Goal: Information Seeking & Learning: Learn about a topic

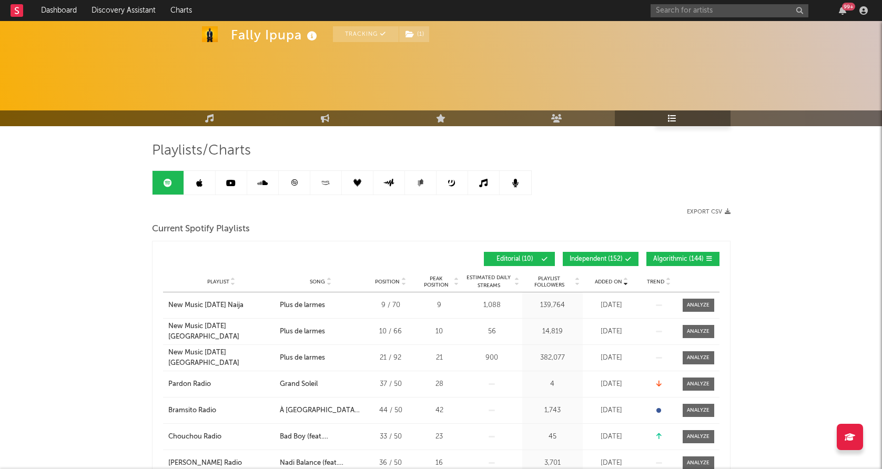
scroll to position [71, 0]
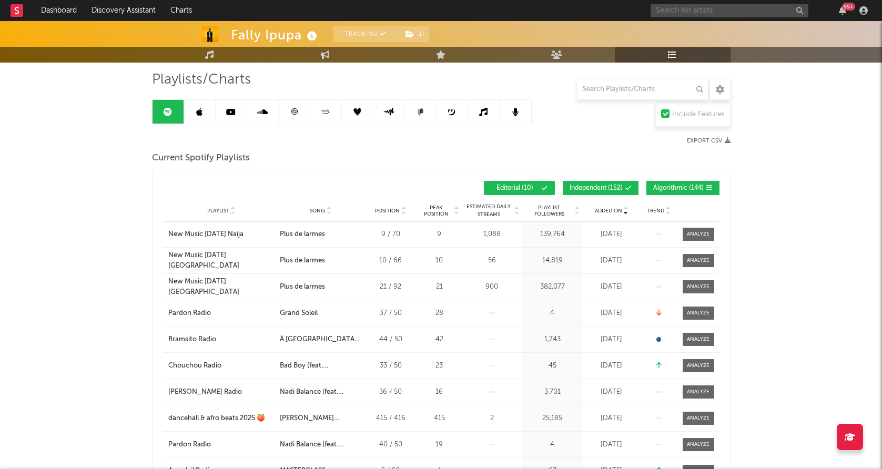
click at [699, 9] on input "text" at bounding box center [730, 10] width 158 height 13
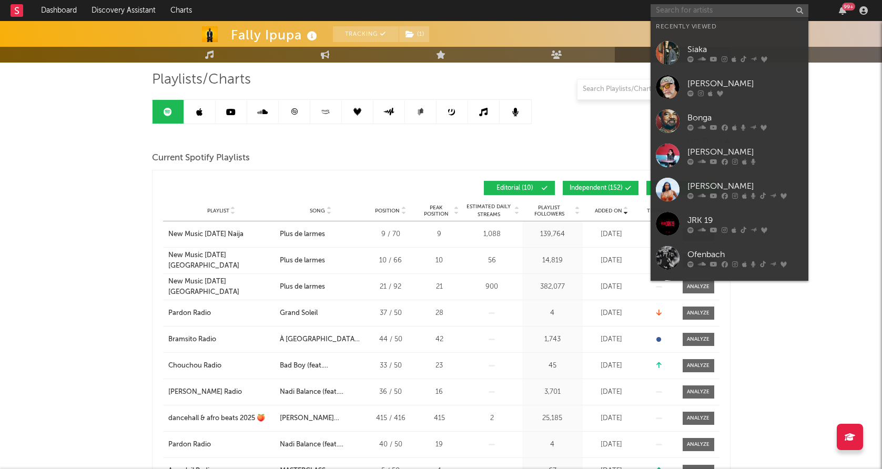
click at [698, 14] on input "text" at bounding box center [730, 10] width 158 height 13
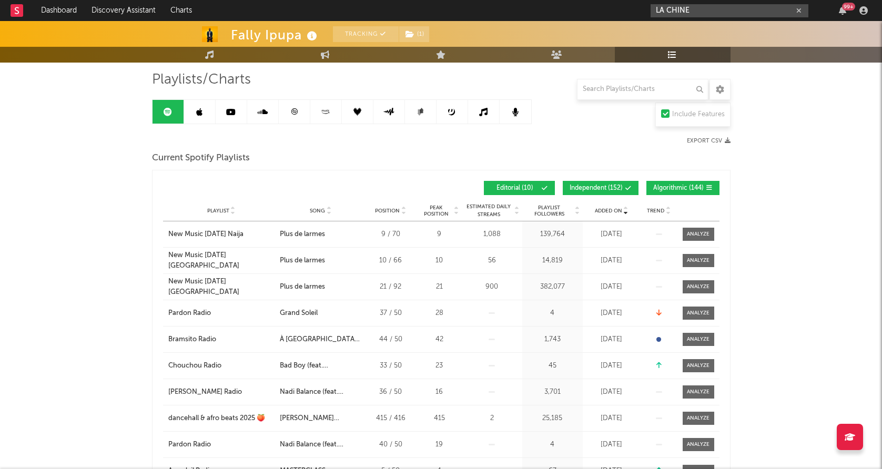
click at [712, 14] on input "LA CHINE" at bounding box center [730, 10] width 158 height 13
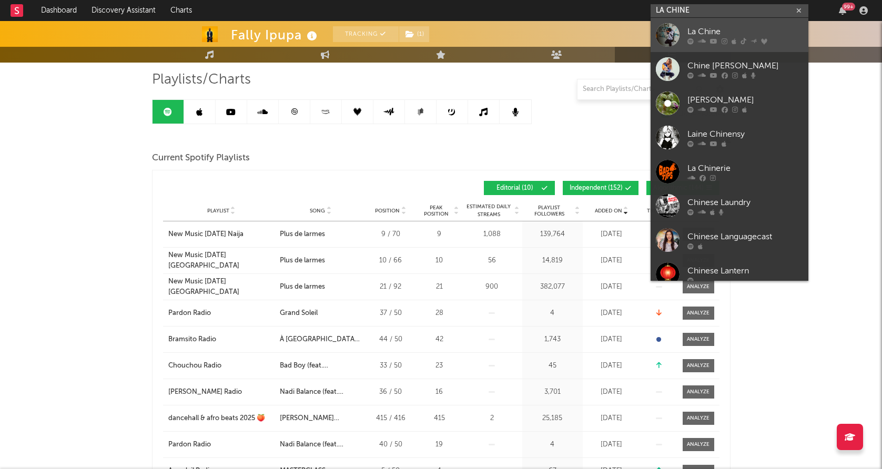
type input "LA CHINE"
click at [662, 35] on div at bounding box center [668, 35] width 24 height 24
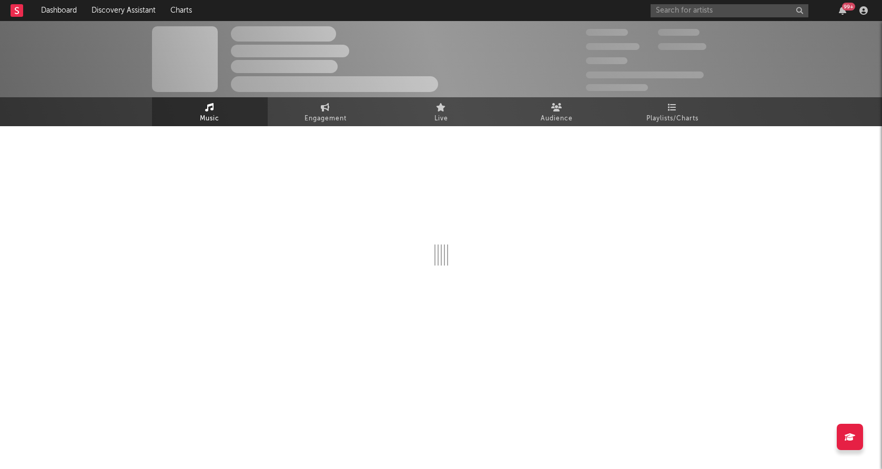
select select "6m"
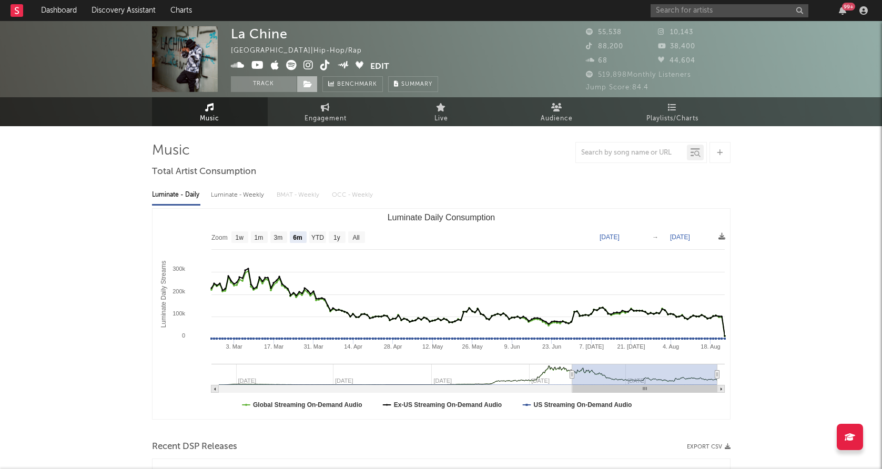
click at [306, 87] on icon at bounding box center [307, 83] width 9 height 7
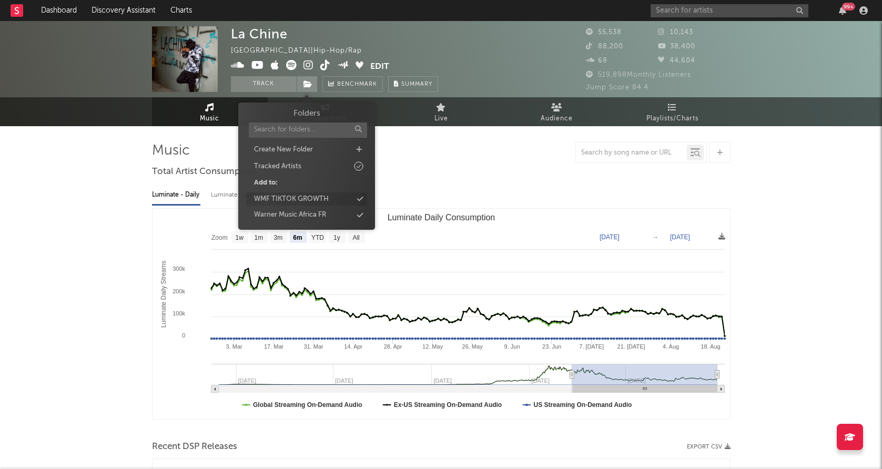
click at [285, 198] on div "WMF TIKTOK GROWTH" at bounding box center [291, 199] width 75 height 11
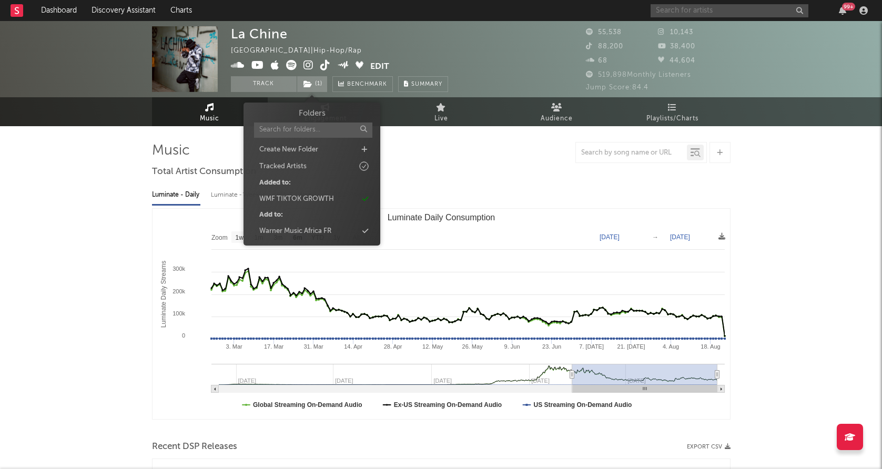
click at [727, 14] on input "text" at bounding box center [730, 10] width 158 height 13
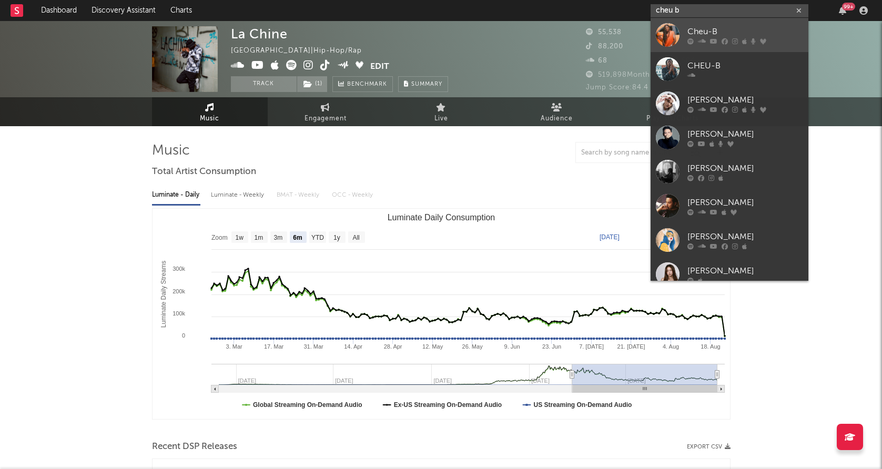
type input "cheu b"
click at [695, 29] on div "Cheu-B" at bounding box center [745, 31] width 116 height 13
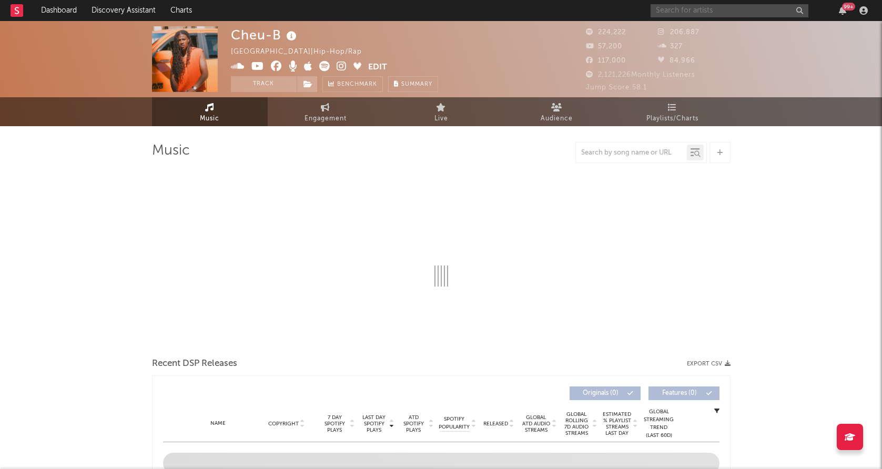
click at [678, 9] on input "text" at bounding box center [730, 10] width 158 height 13
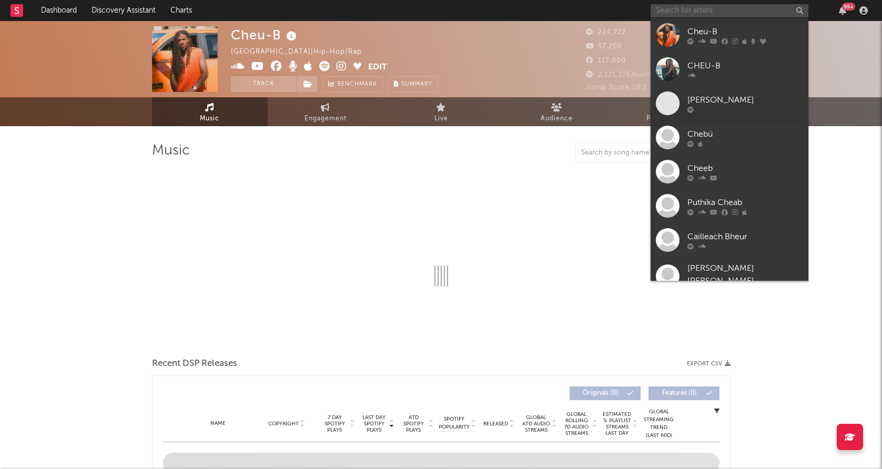
select select "6m"
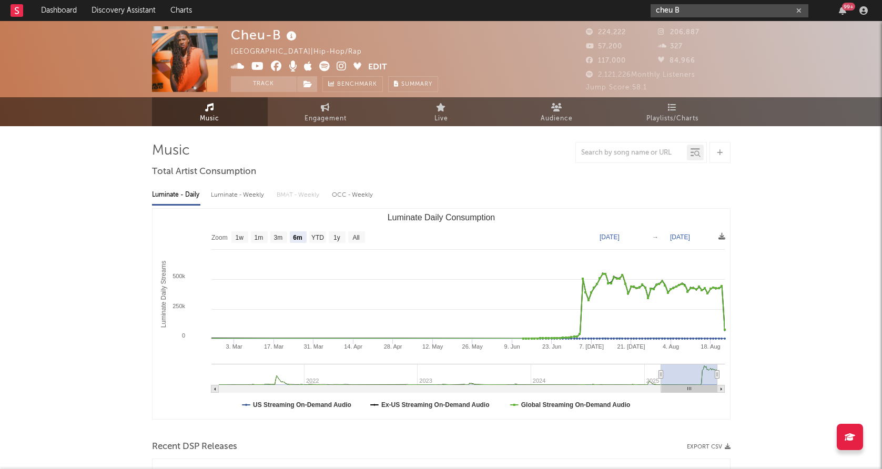
click at [685, 12] on input "cheu B" at bounding box center [730, 10] width 158 height 13
click at [301, 82] on span at bounding box center [307, 84] width 21 height 16
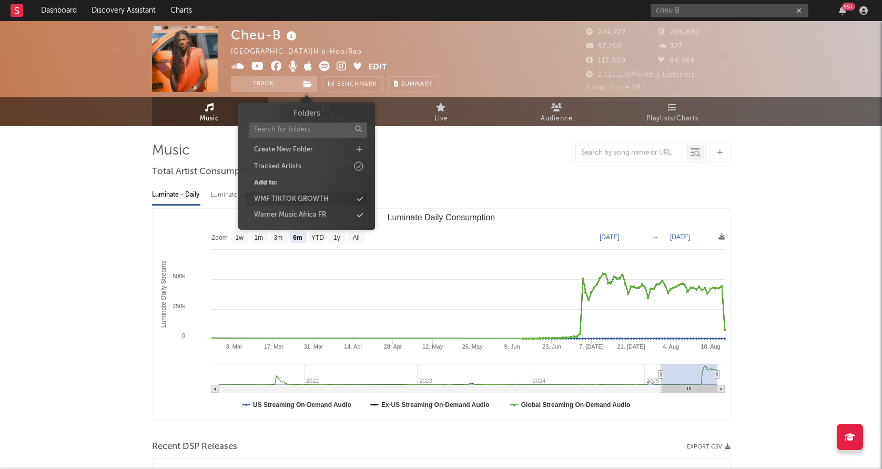
click at [282, 198] on div "WMF TIKTOK GROWTH" at bounding box center [291, 199] width 75 height 11
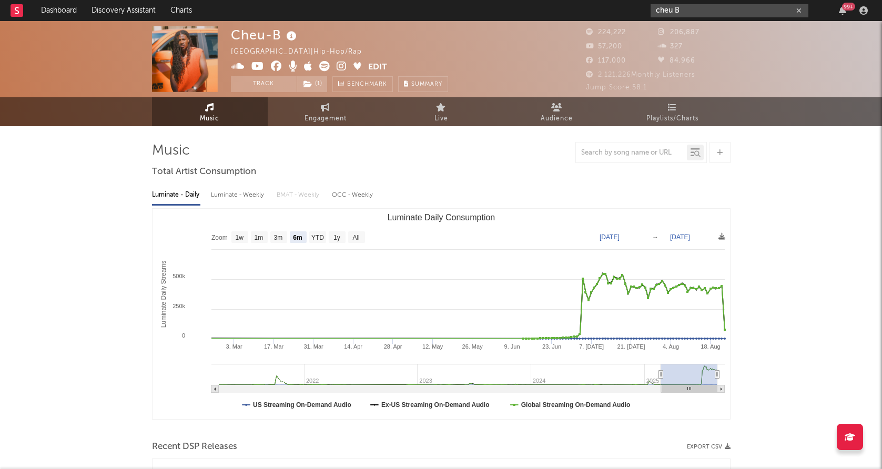
click at [736, 11] on input "cheu B" at bounding box center [730, 10] width 158 height 13
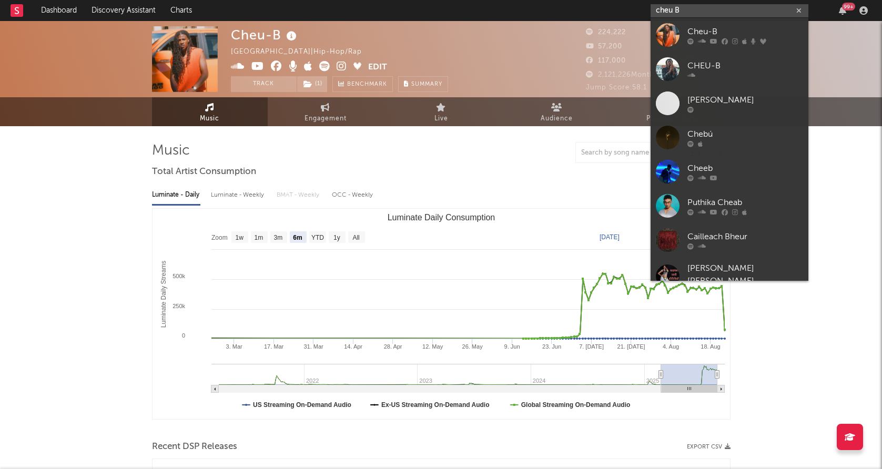
click at [717, 9] on input "cheu B" at bounding box center [730, 10] width 158 height 13
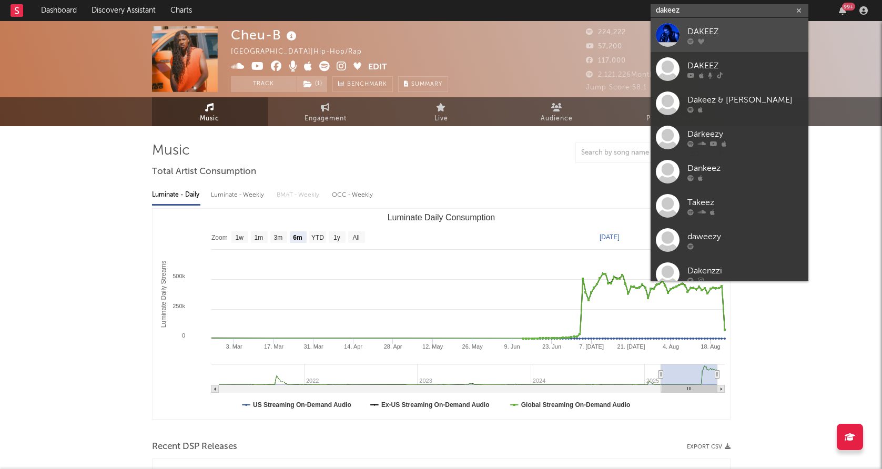
type input "dakeez"
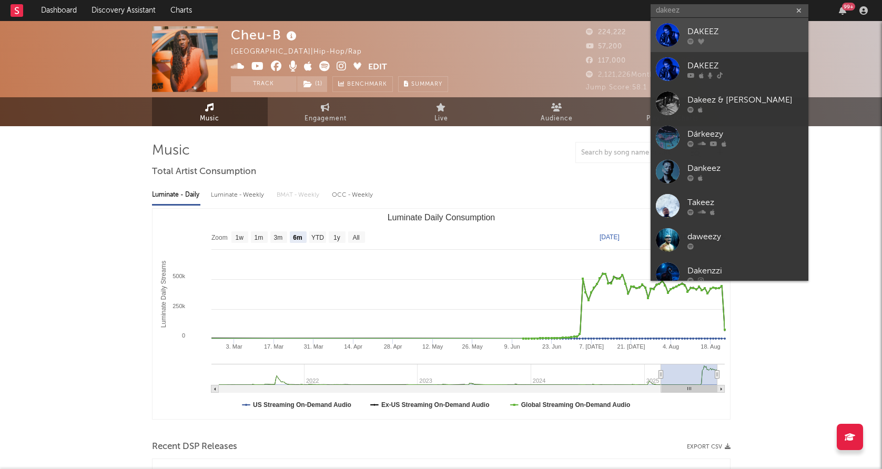
click at [676, 29] on div at bounding box center [668, 35] width 24 height 24
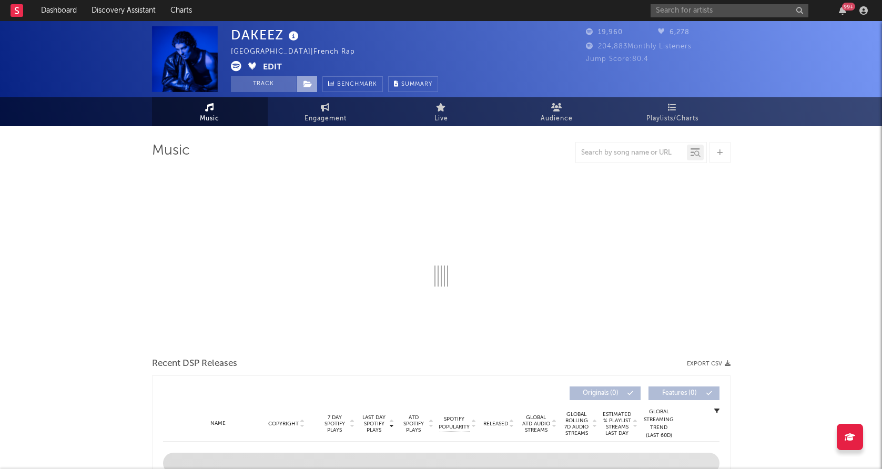
select select "6m"
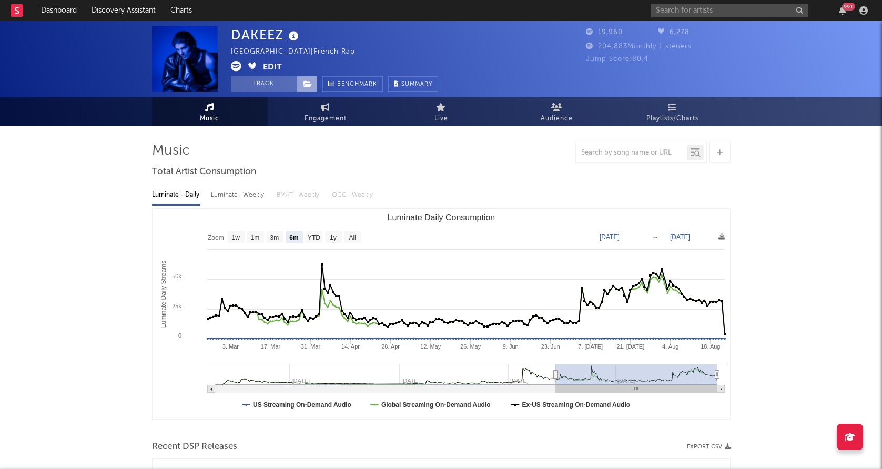
click at [304, 86] on icon at bounding box center [307, 83] width 9 height 7
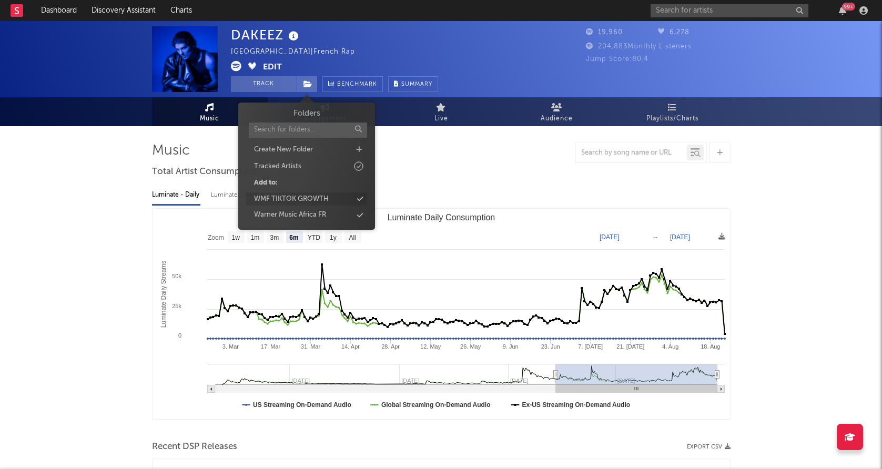
click at [296, 197] on div "WMF TIKTOK GROWTH" at bounding box center [291, 199] width 75 height 11
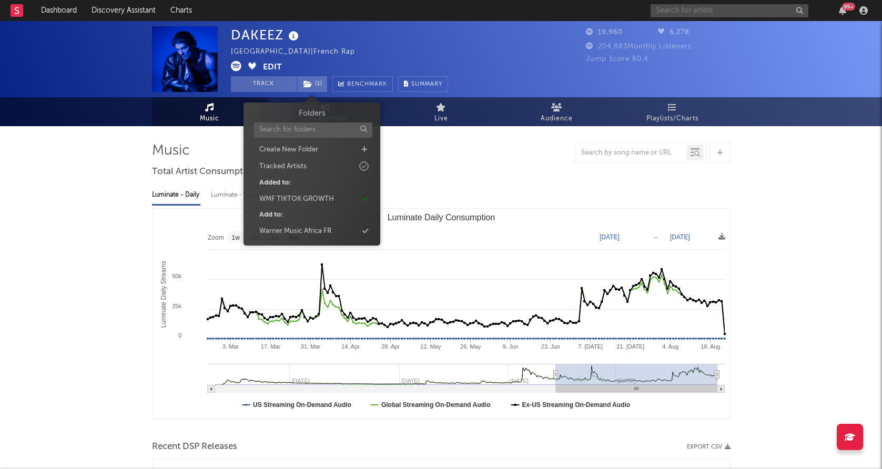
click at [720, 9] on input "text" at bounding box center [730, 10] width 158 height 13
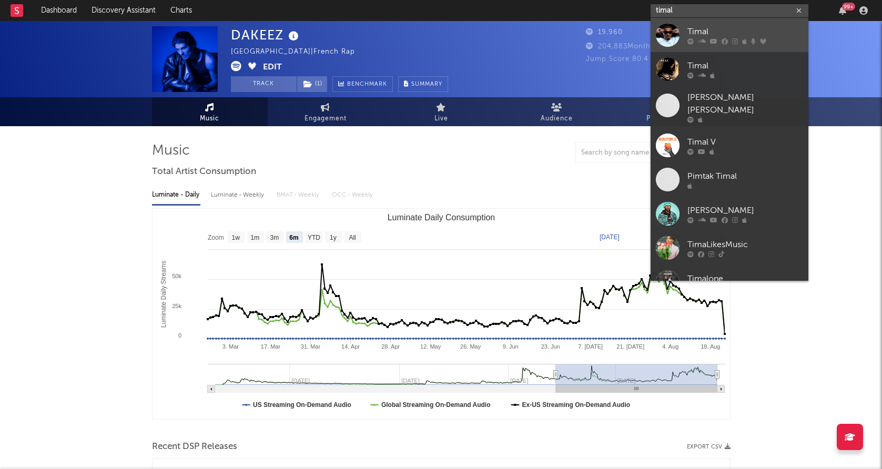
type input "timal"
click at [663, 33] on div at bounding box center [668, 35] width 24 height 24
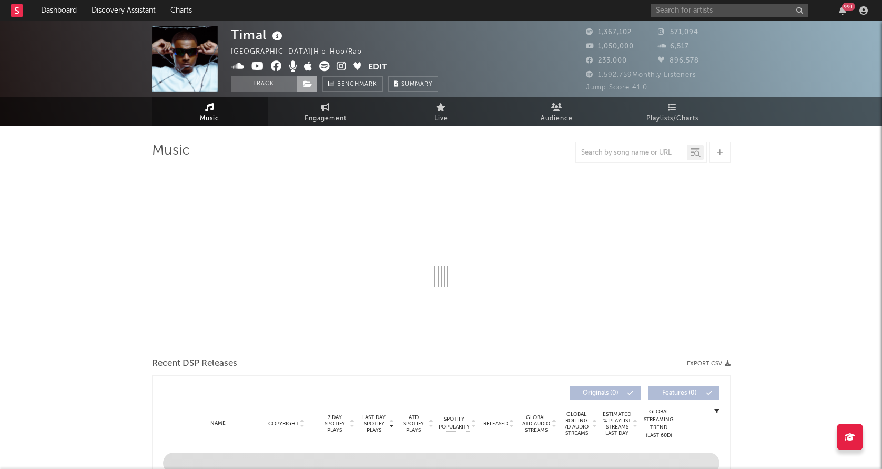
select select "6m"
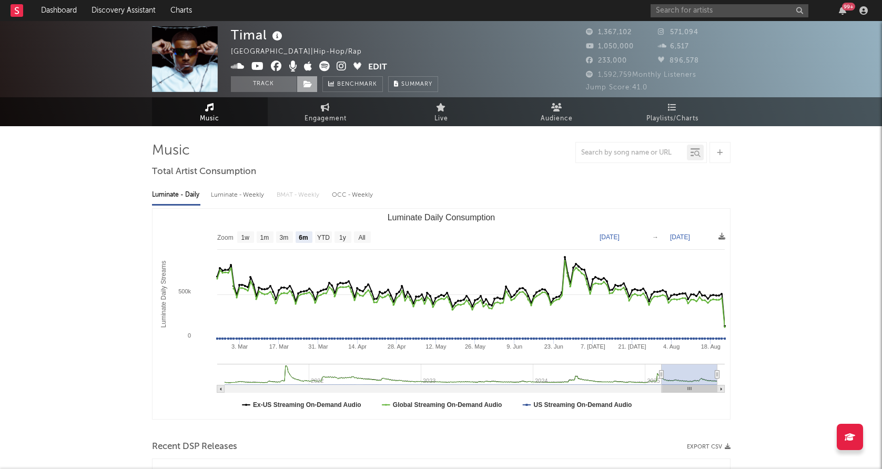
click at [313, 83] on span at bounding box center [307, 84] width 21 height 16
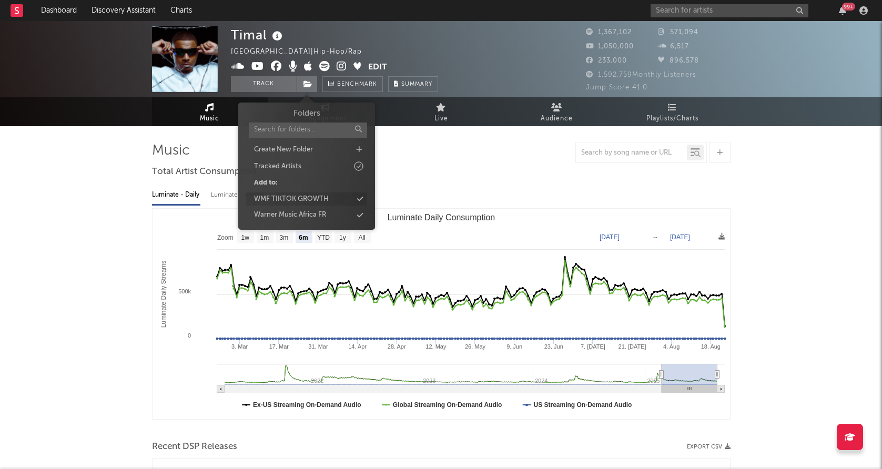
click at [316, 200] on div "WMF TIKTOK GROWTH" at bounding box center [291, 199] width 75 height 11
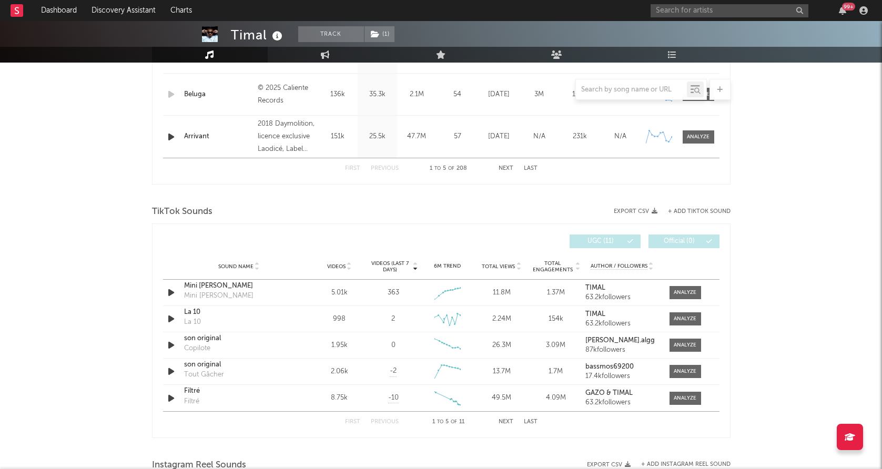
scroll to position [580, 0]
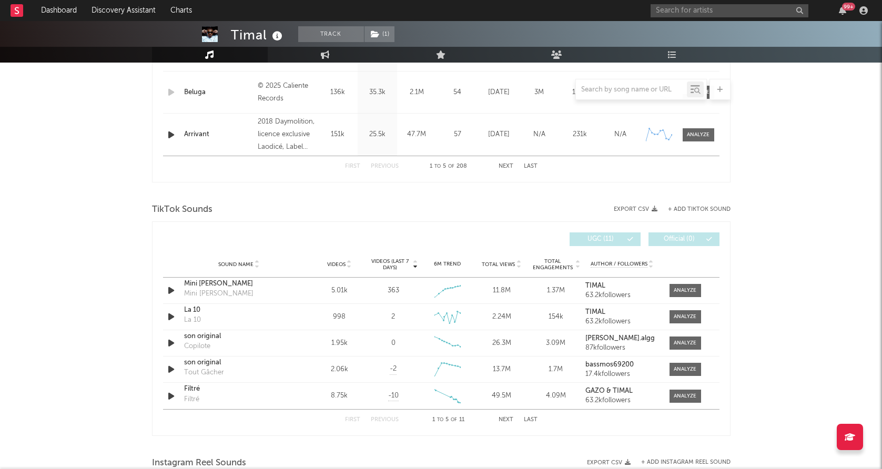
click at [715, 12] on input "text" at bounding box center [730, 10] width 158 height 13
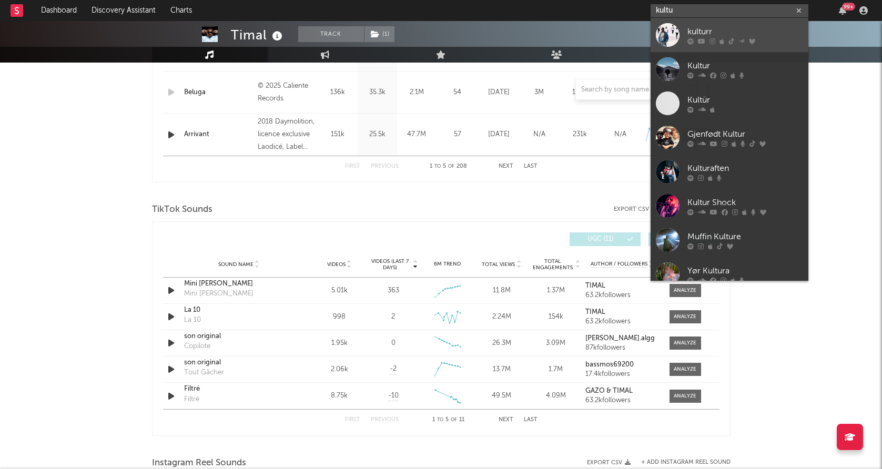
type input "kultu"
click at [703, 26] on div "kulturr" at bounding box center [745, 31] width 116 height 13
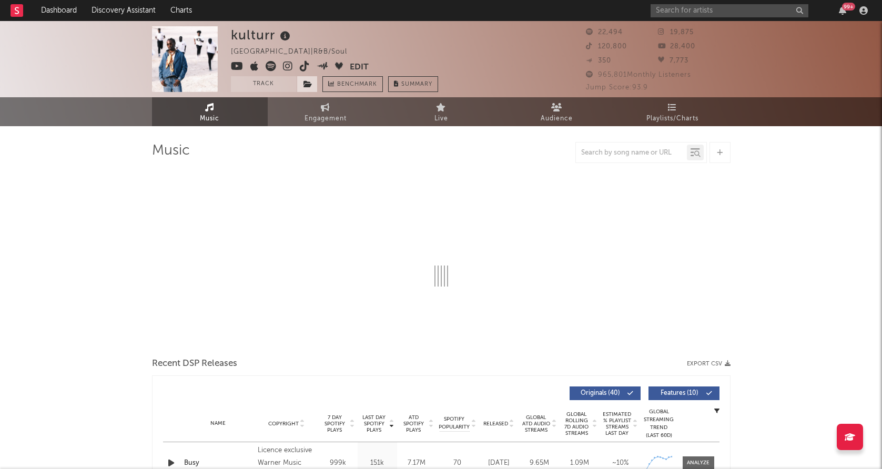
click at [306, 87] on icon at bounding box center [307, 83] width 9 height 7
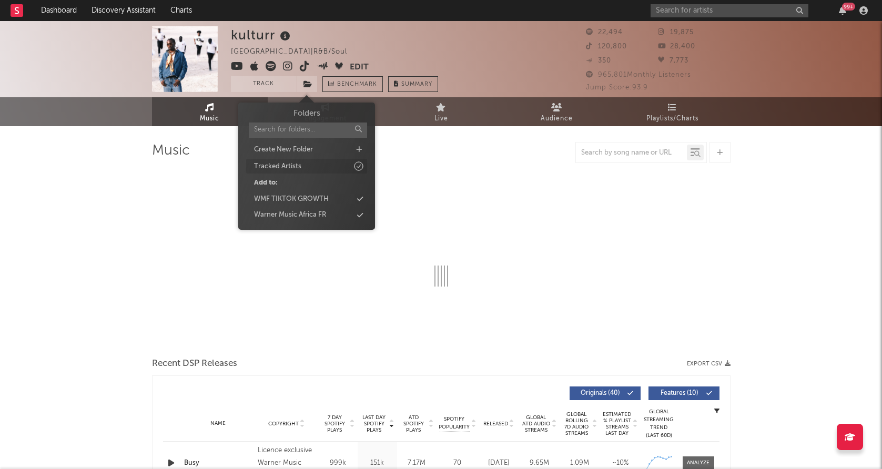
select select "6m"
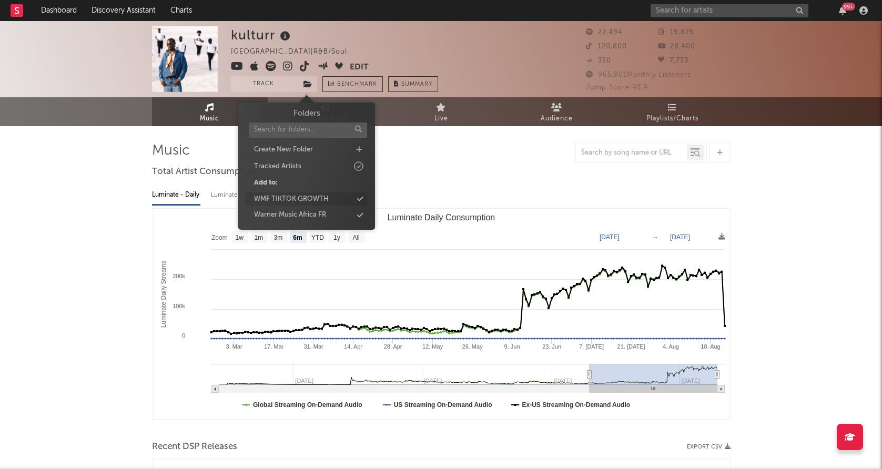
click at [292, 196] on div "WMF TIKTOK GROWTH" at bounding box center [291, 199] width 75 height 11
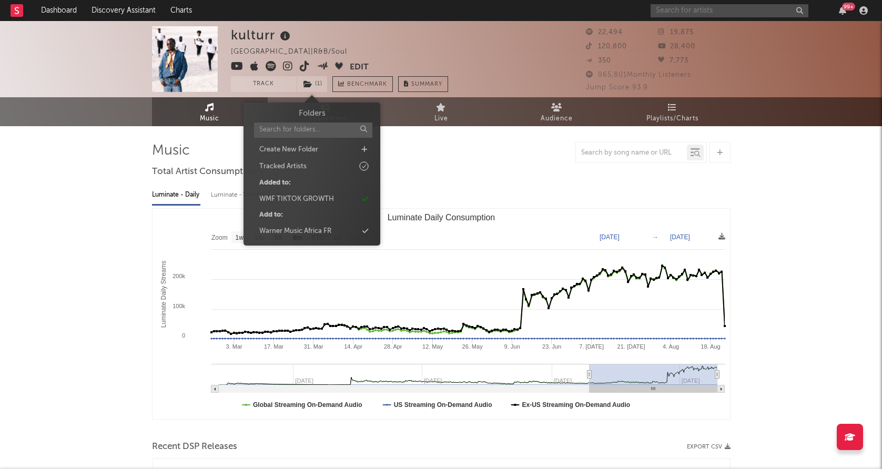
click at [694, 8] on input "text" at bounding box center [730, 10] width 158 height 13
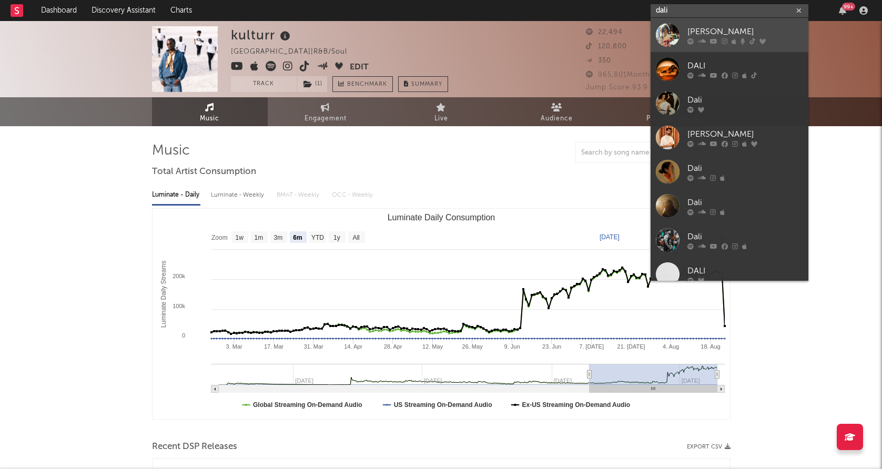
type input "dali"
click at [694, 29] on div "[PERSON_NAME]" at bounding box center [745, 31] width 116 height 13
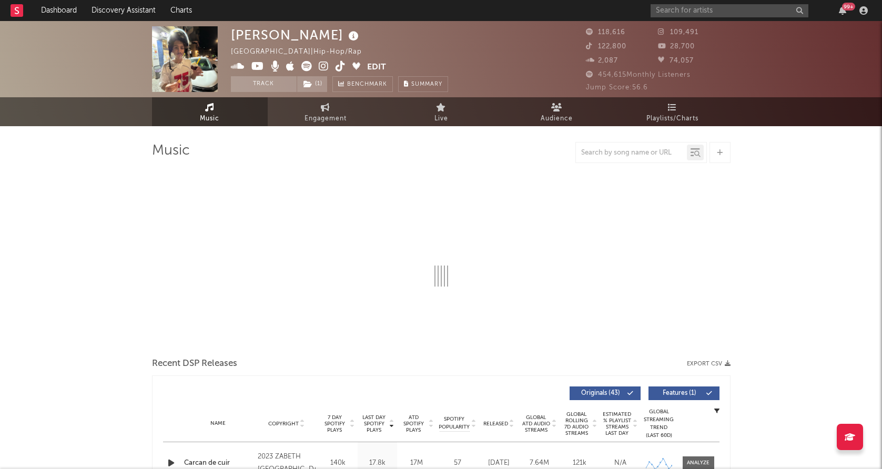
select select "6m"
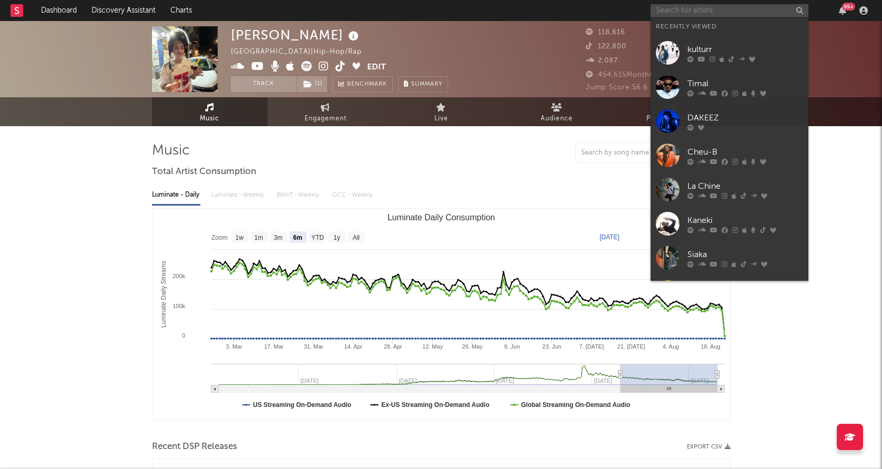
click at [680, 8] on input "text" at bounding box center [730, 10] width 158 height 13
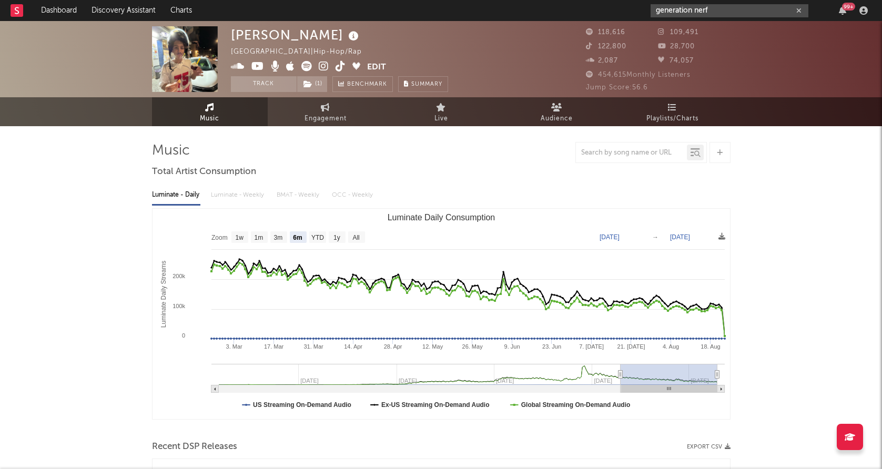
click at [717, 9] on input "generation nerf" at bounding box center [730, 10] width 158 height 13
click at [708, 13] on input "generation nerf" at bounding box center [730, 10] width 158 height 13
click at [686, 17] on div "generation nerf 99 +" at bounding box center [761, 10] width 221 height 21
click at [686, 14] on input "generation nerf" at bounding box center [730, 10] width 158 height 13
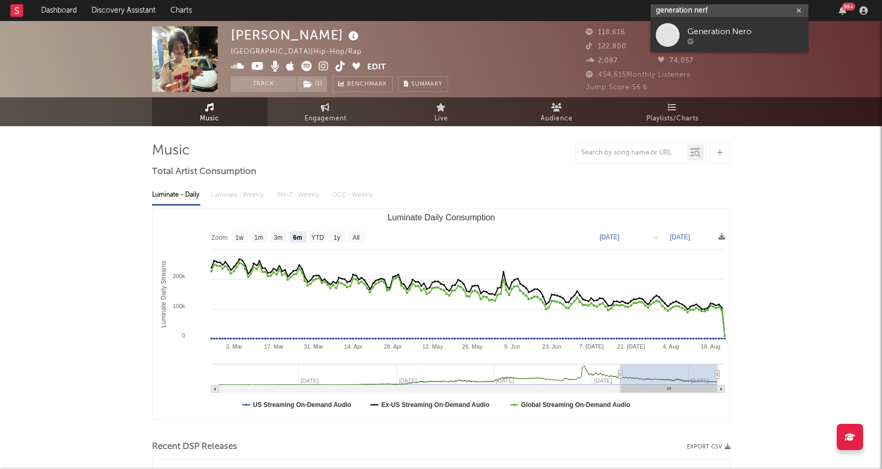
click at [686, 14] on input "generation nerf" at bounding box center [730, 10] width 158 height 13
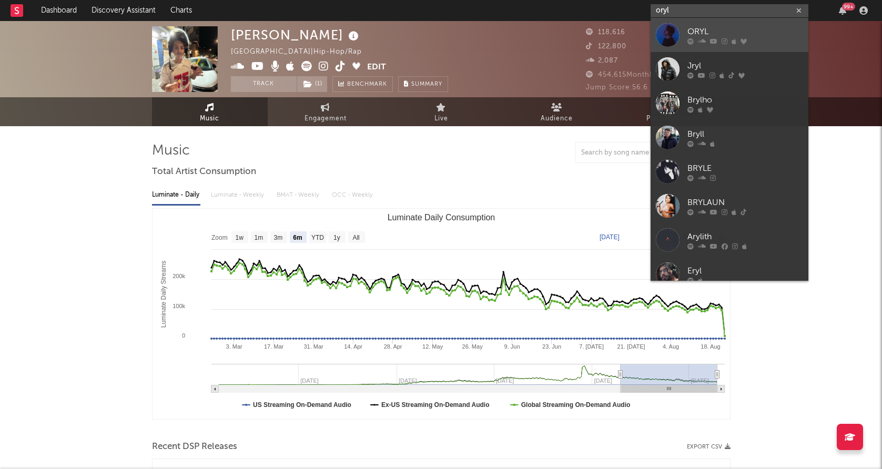
type input "oryl"
click at [665, 32] on div at bounding box center [668, 35] width 24 height 24
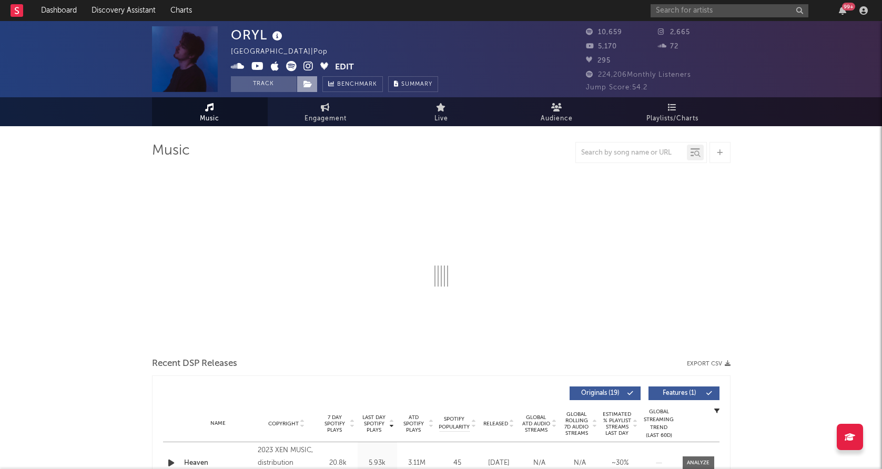
select select "6m"
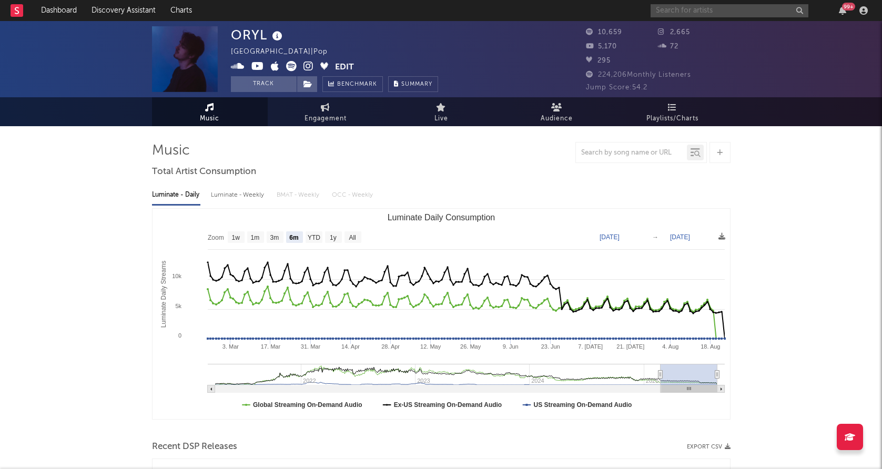
click at [701, 15] on input "text" at bounding box center [730, 10] width 158 height 13
click at [303, 84] on icon at bounding box center [307, 83] width 9 height 7
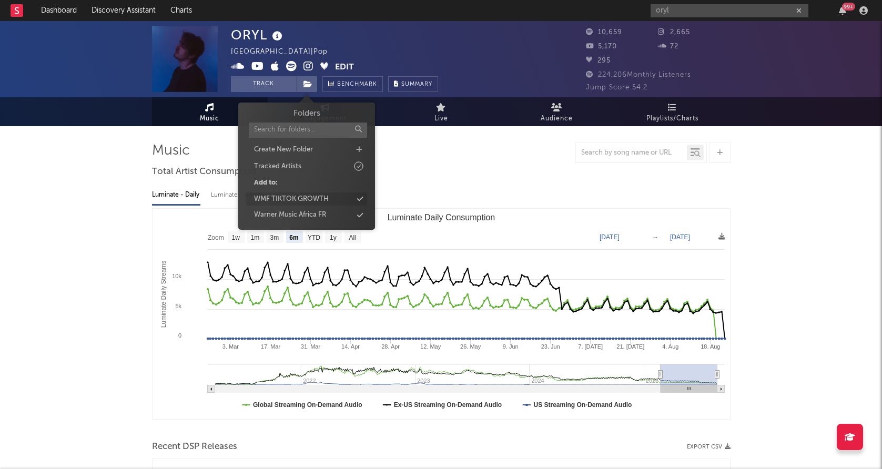
click at [283, 195] on div "WMF TIKTOK GROWTH" at bounding box center [291, 199] width 75 height 11
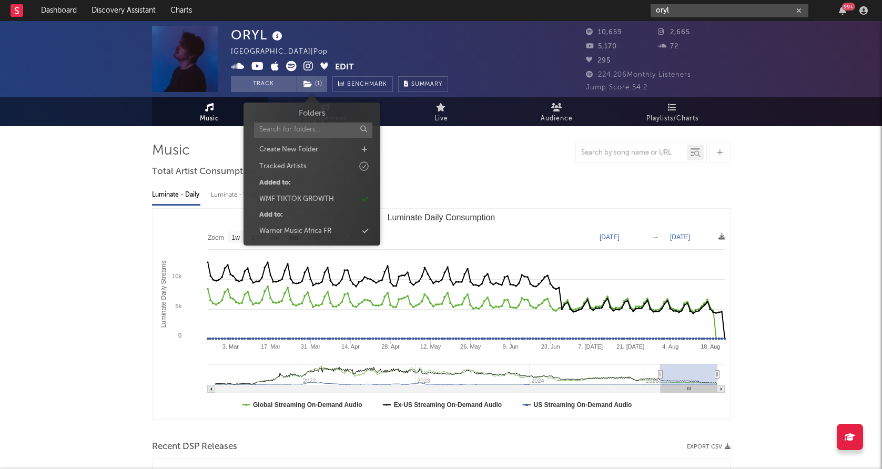
click at [690, 7] on input "oryl" at bounding box center [730, 10] width 158 height 13
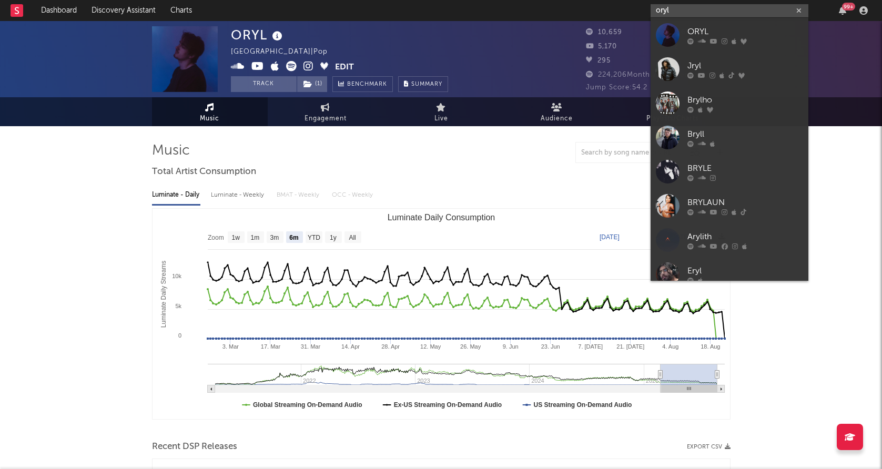
click at [690, 7] on input "oryl" at bounding box center [730, 10] width 158 height 13
type input "j"
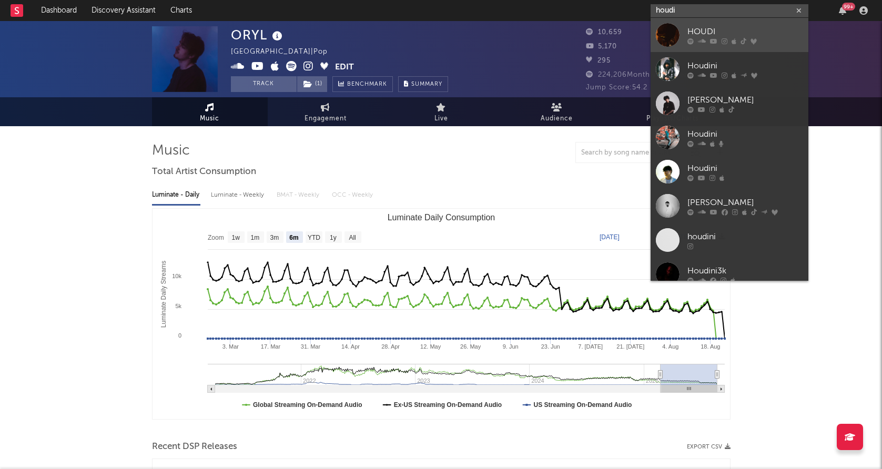
type input "houdi"
click at [665, 35] on div at bounding box center [668, 35] width 24 height 24
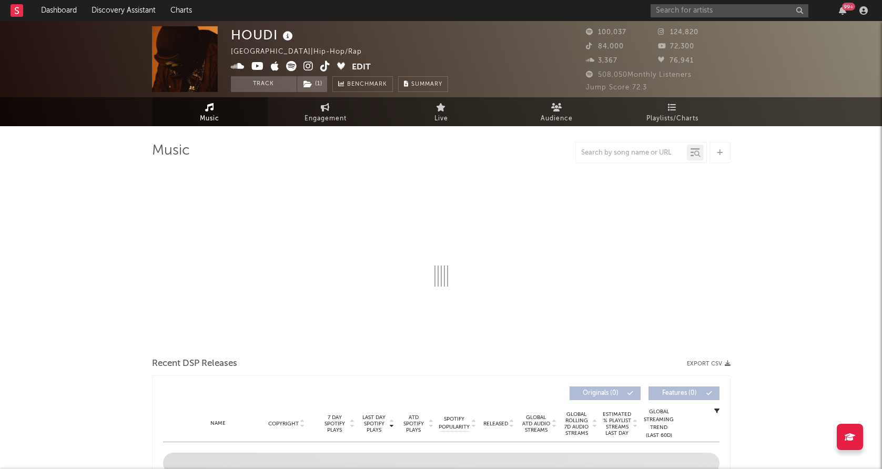
select select "6m"
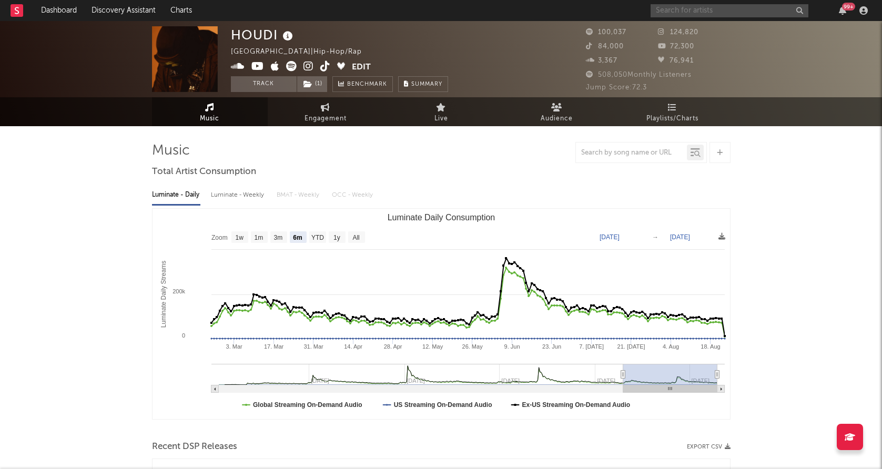
click at [691, 12] on input "text" at bounding box center [730, 10] width 158 height 13
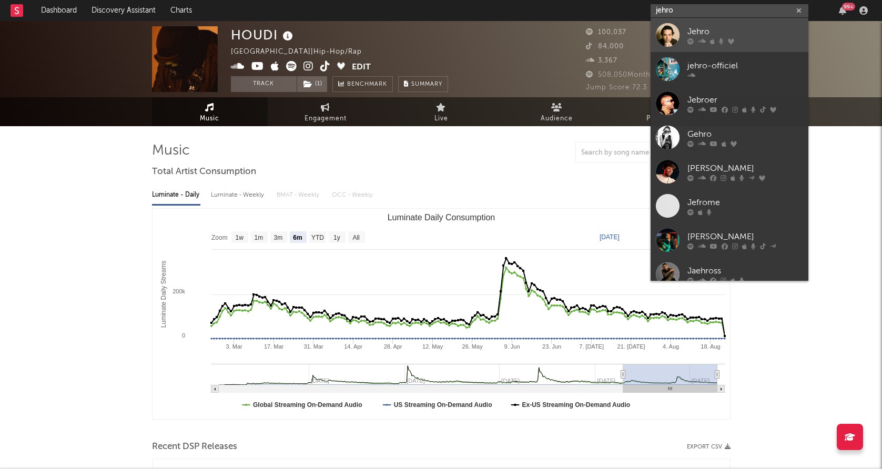
type input "jehro"
click at [691, 27] on div "Jehro" at bounding box center [745, 31] width 116 height 13
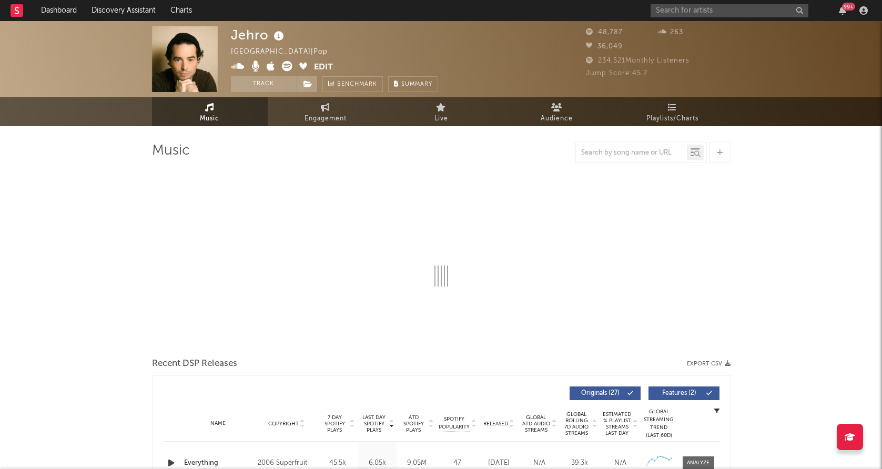
select select "6m"
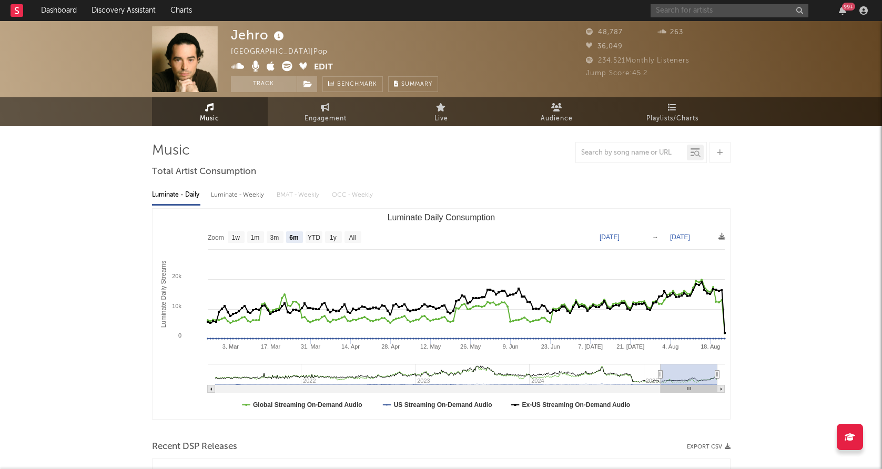
click at [695, 11] on input "text" at bounding box center [730, 10] width 158 height 13
type input "jehro"
click at [311, 86] on icon at bounding box center [307, 83] width 9 height 7
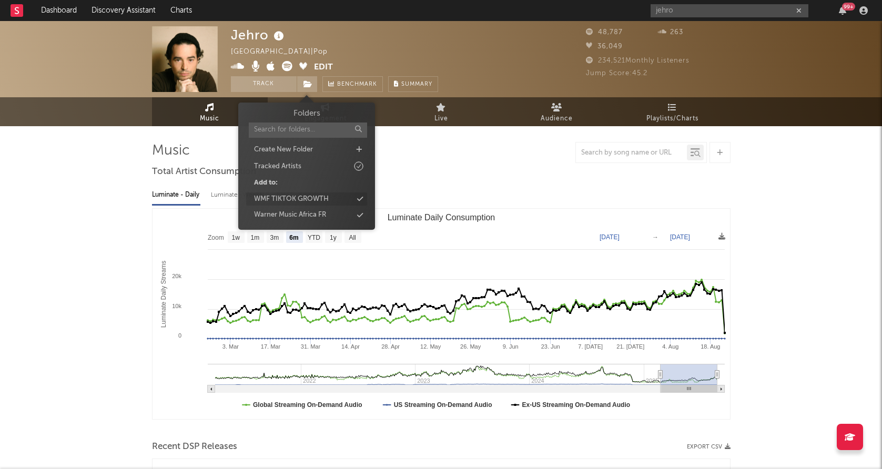
click at [297, 197] on div "WMF TIKTOK GROWTH" at bounding box center [291, 199] width 75 height 11
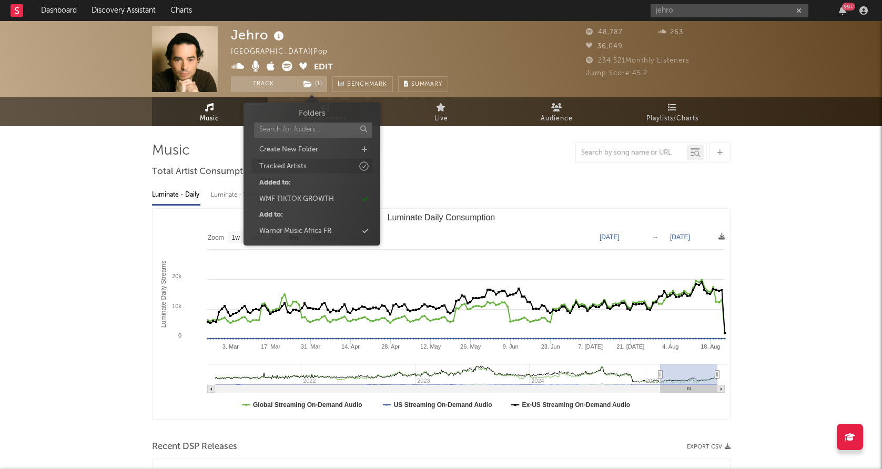
click at [363, 169] on icon at bounding box center [364, 166] width 12 height 12
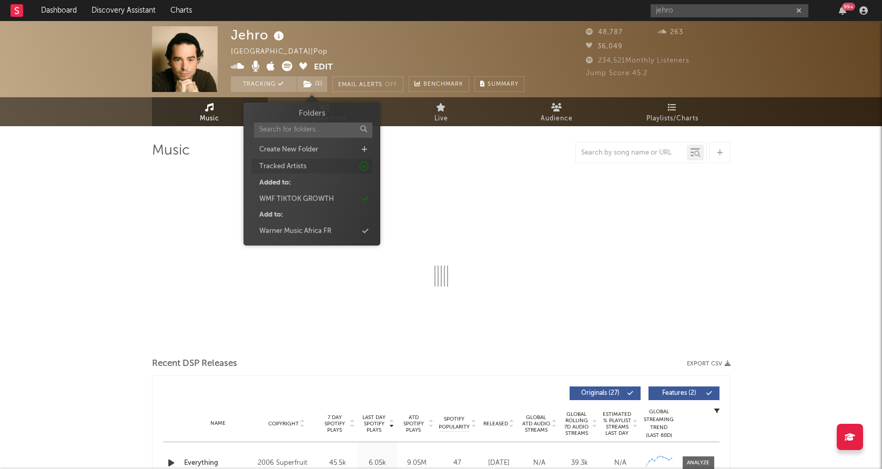
select select "6m"
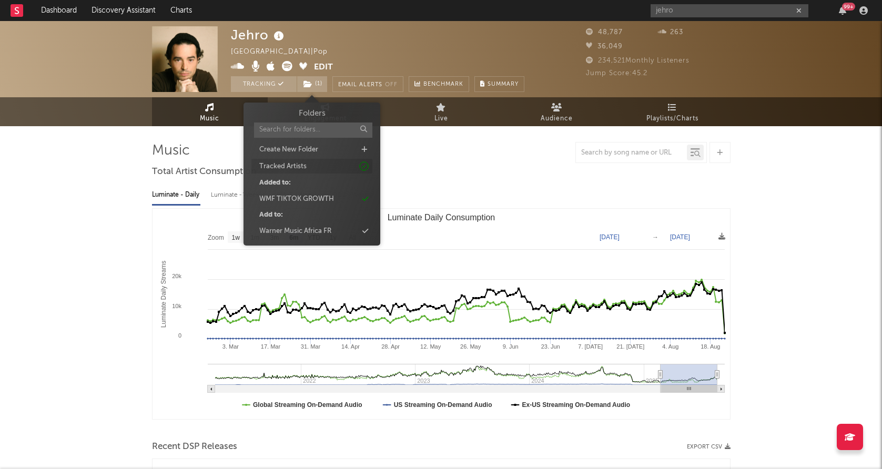
click at [363, 169] on icon at bounding box center [364, 166] width 12 height 12
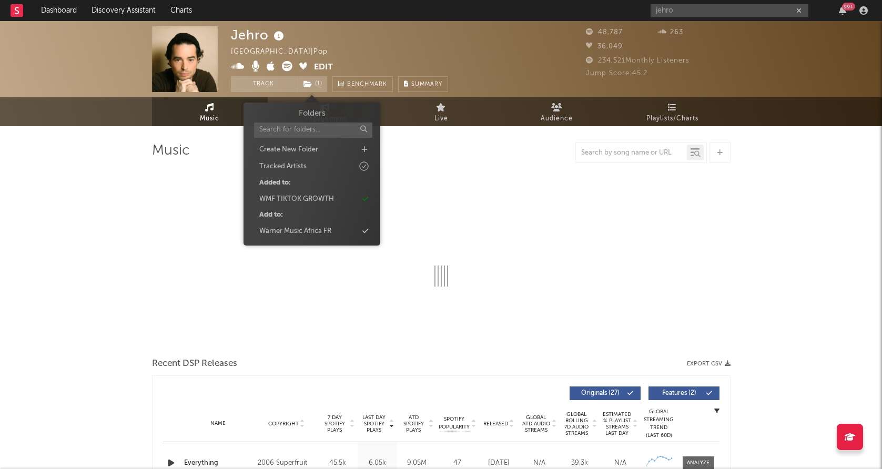
select select "6m"
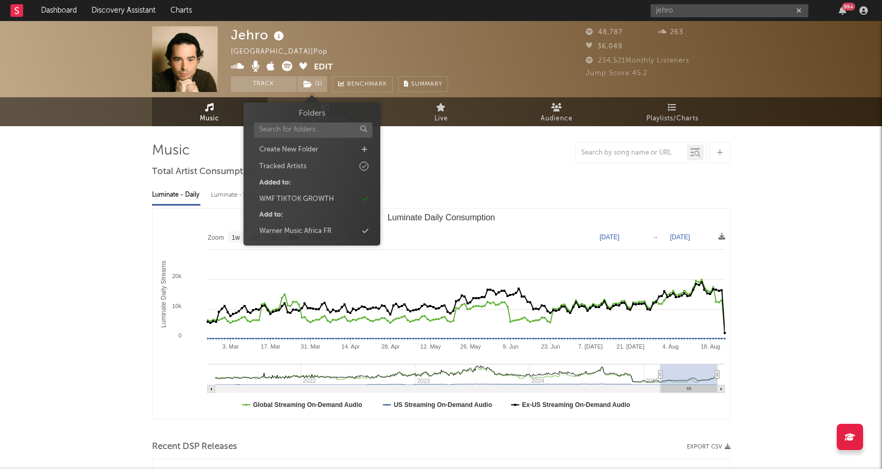
click at [439, 148] on div at bounding box center [441, 152] width 579 height 21
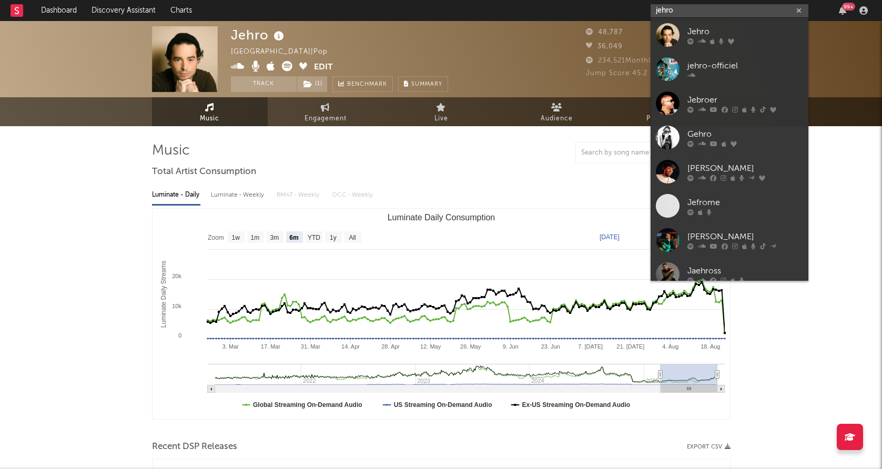
click at [706, 8] on input "jehro" at bounding box center [730, 10] width 158 height 13
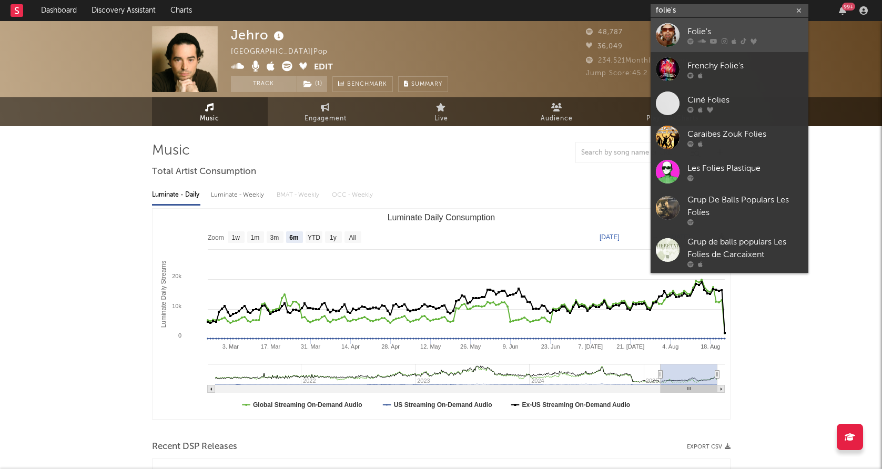
type input "folie's"
click at [662, 38] on div at bounding box center [668, 35] width 24 height 24
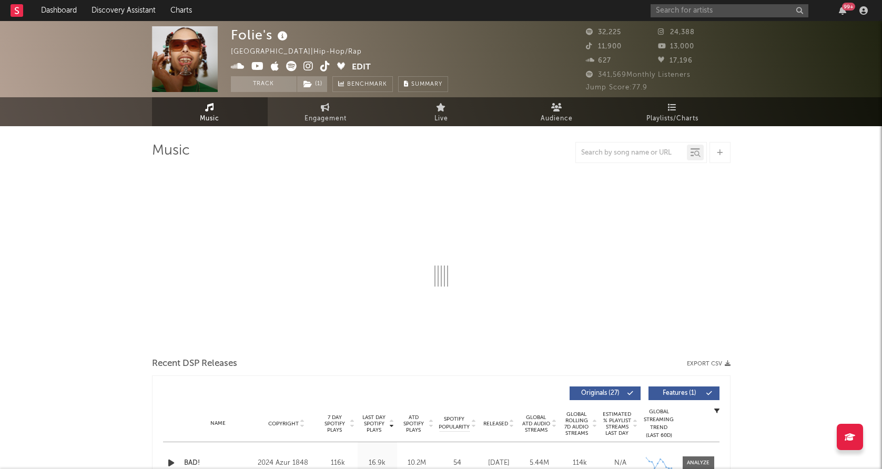
select select "6m"
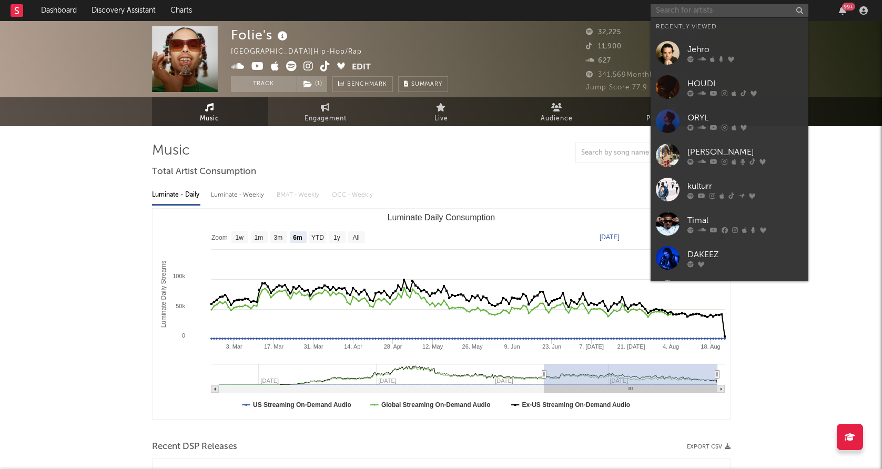
click at [695, 15] on input "text" at bounding box center [730, 10] width 158 height 13
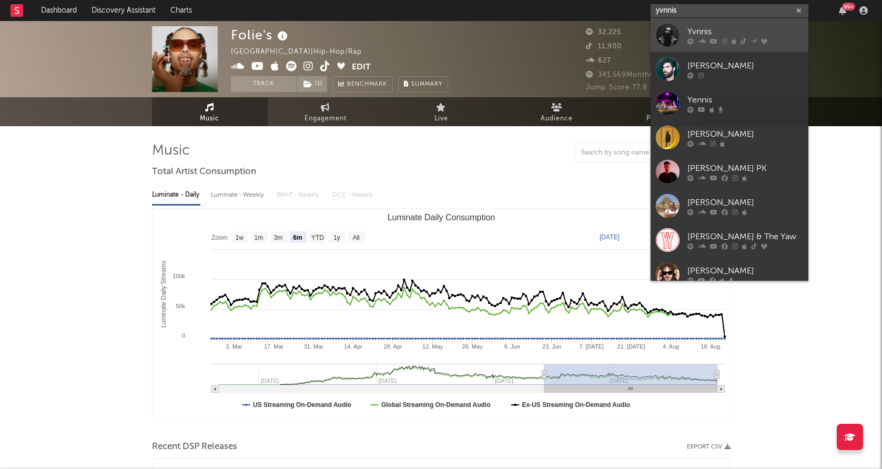
type input "yvnnis"
click at [670, 30] on div at bounding box center [668, 35] width 24 height 24
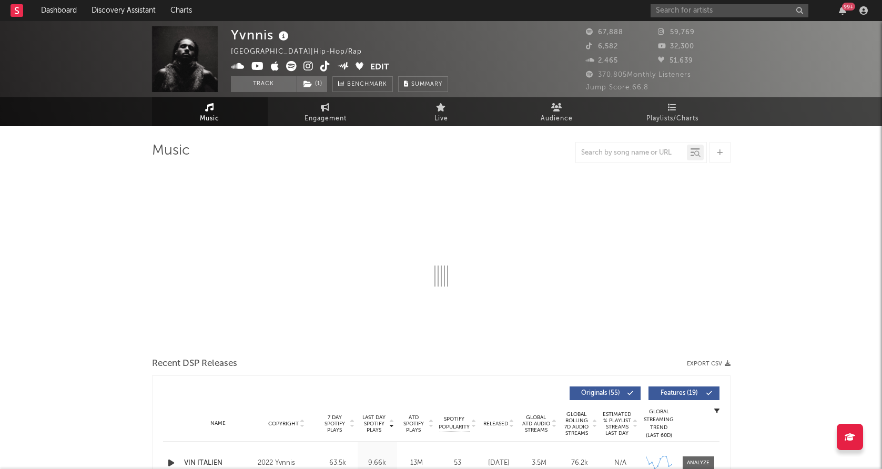
select select "6m"
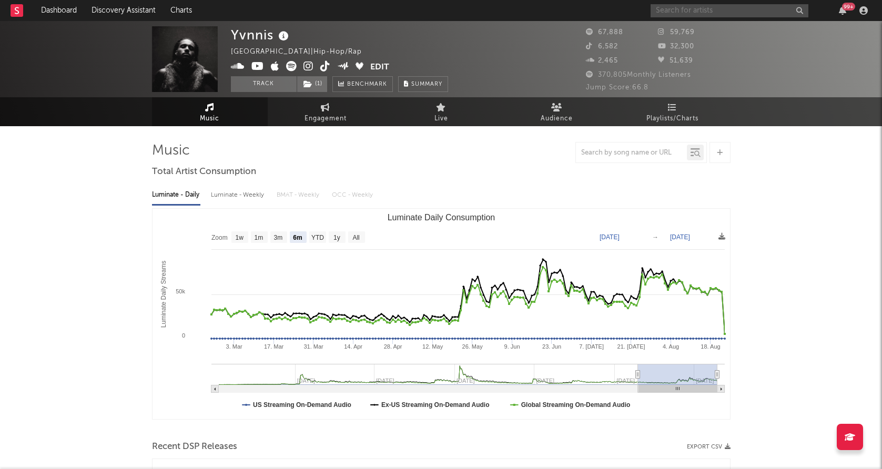
click at [674, 12] on input "text" at bounding box center [730, 10] width 158 height 13
click at [691, 11] on input "kwesi ar" at bounding box center [730, 10] width 158 height 13
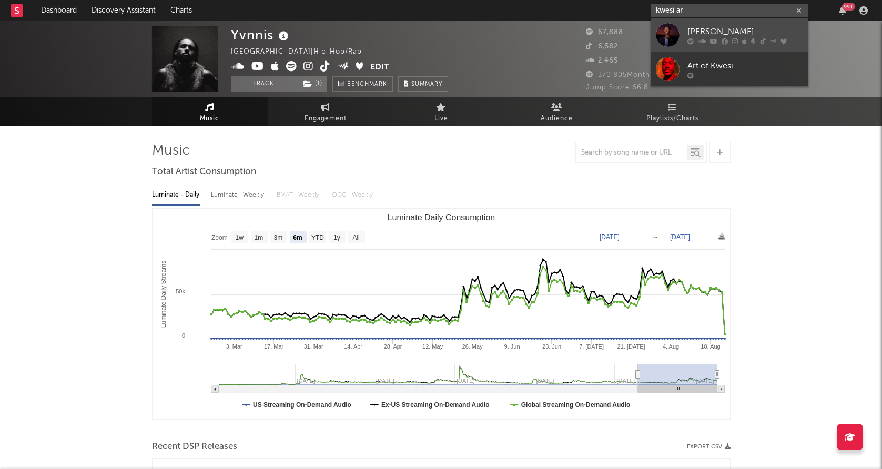
type input "kwesi ar"
click at [681, 33] on link "[PERSON_NAME]" at bounding box center [730, 35] width 158 height 34
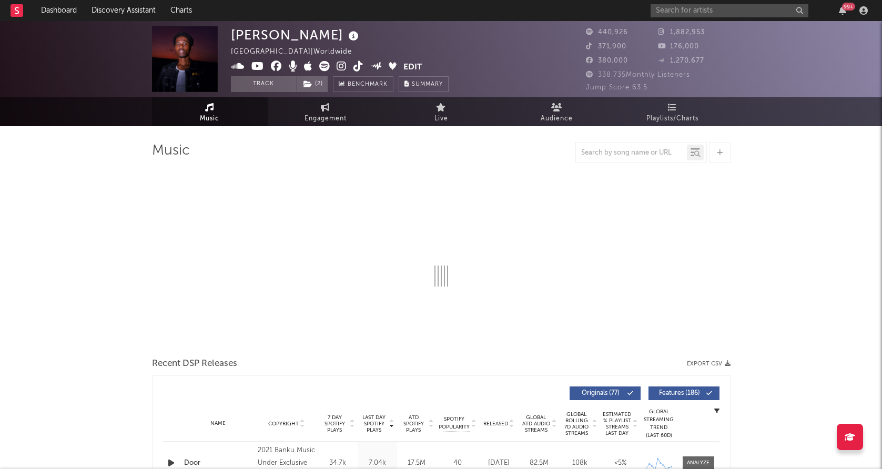
select select "6m"
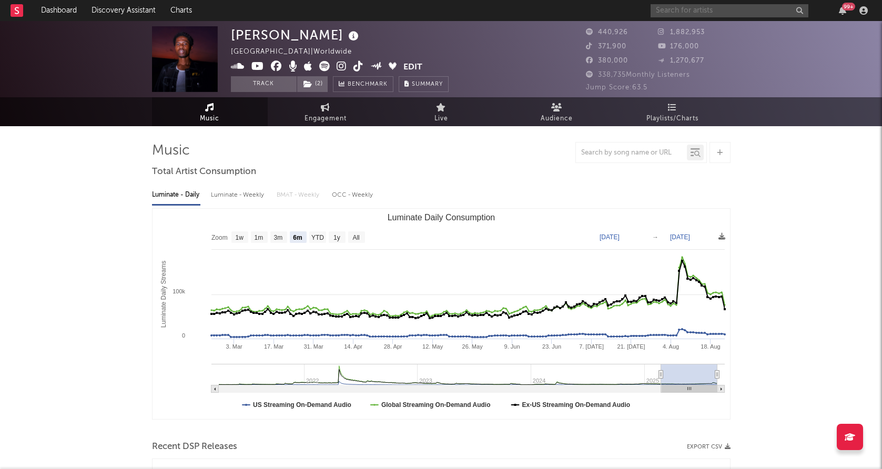
click at [704, 13] on input "text" at bounding box center [730, 10] width 158 height 13
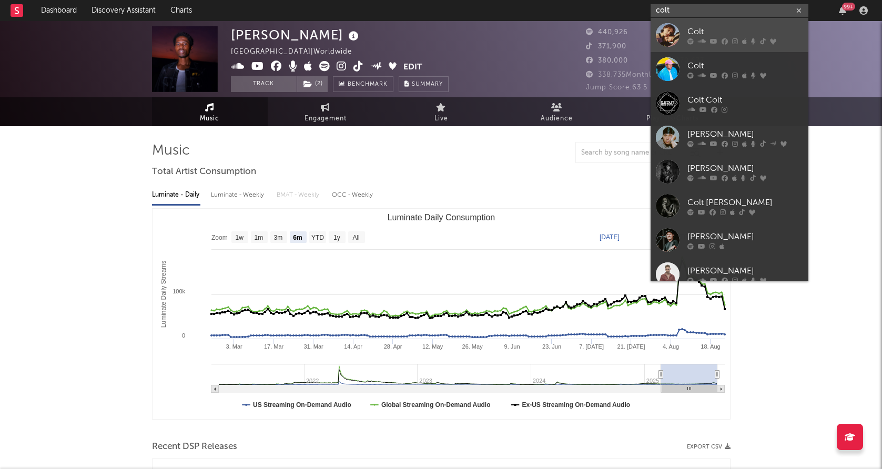
type input "colt"
click at [673, 32] on div at bounding box center [668, 35] width 24 height 24
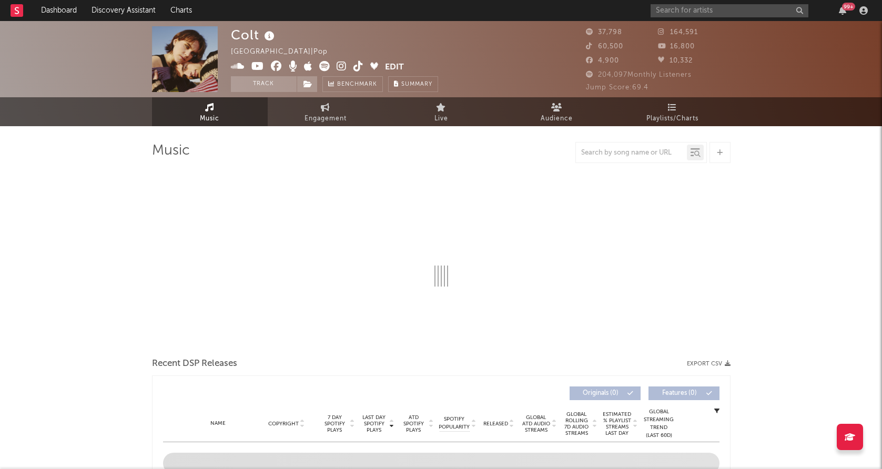
select select "6m"
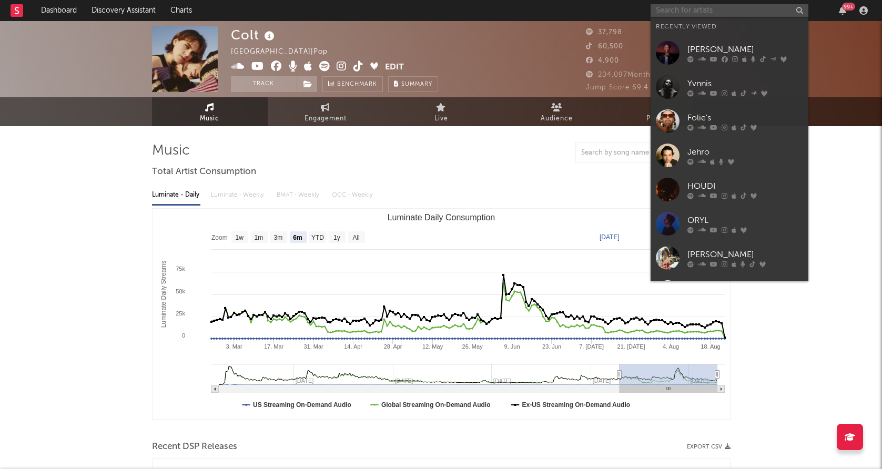
click at [694, 13] on input "text" at bounding box center [730, 10] width 158 height 13
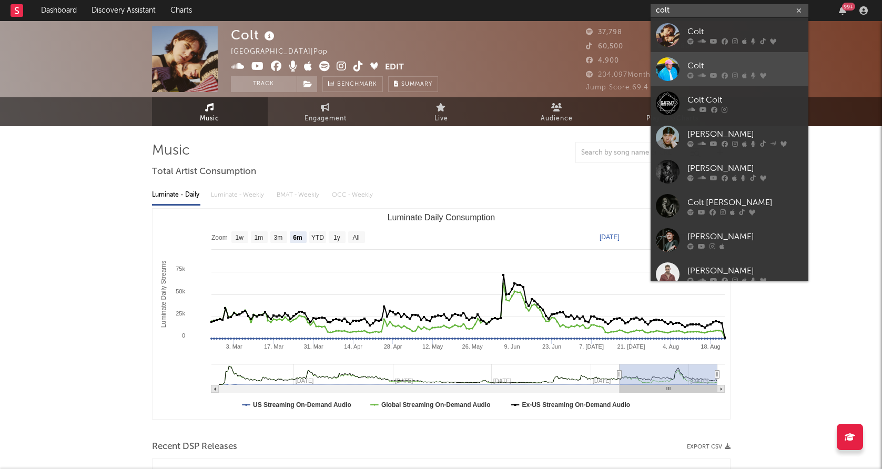
type input "colt"
click at [663, 68] on div at bounding box center [668, 69] width 24 height 24
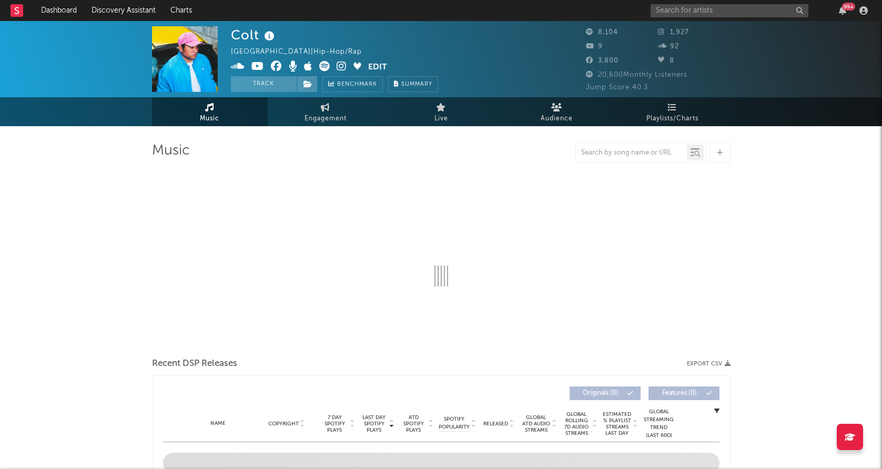
select select "1w"
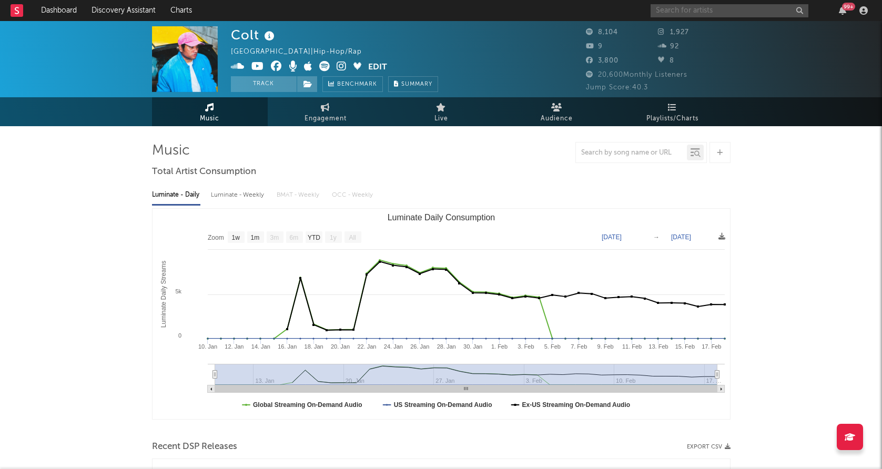
click at [746, 8] on input "text" at bounding box center [730, 10] width 158 height 13
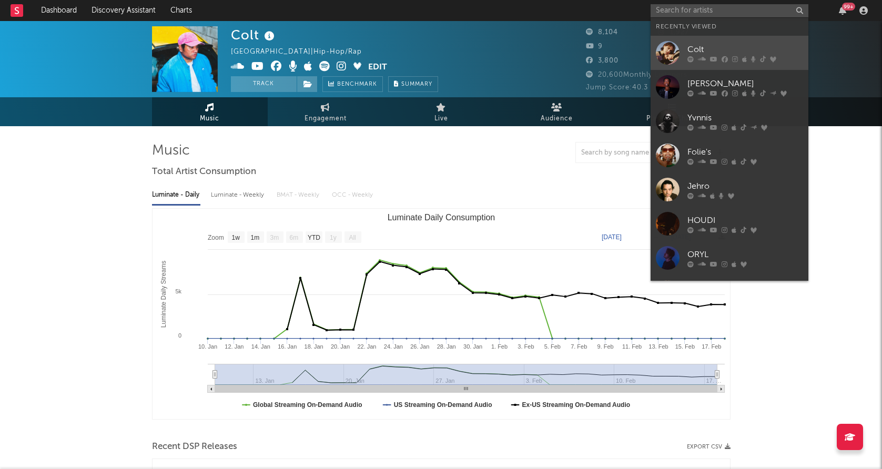
click at [706, 47] on div "Colt" at bounding box center [745, 49] width 116 height 13
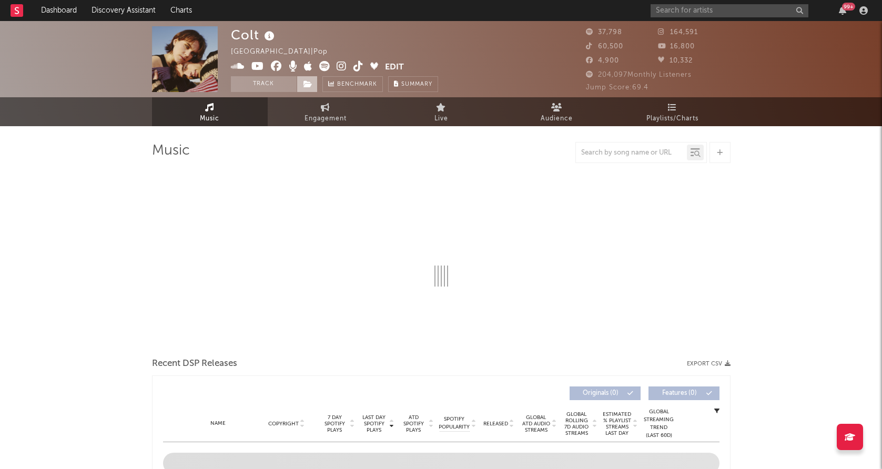
click at [305, 87] on icon at bounding box center [307, 83] width 9 height 7
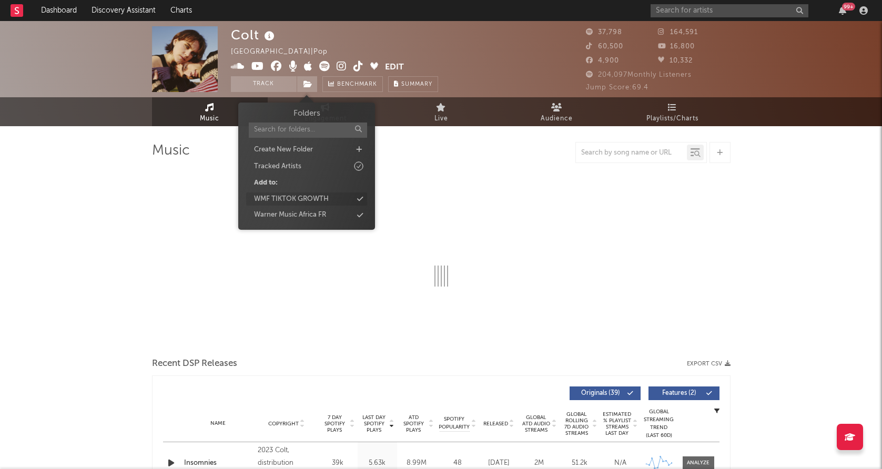
click at [302, 198] on div "WMF TIKTOK GROWTH" at bounding box center [291, 199] width 75 height 11
select select "6m"
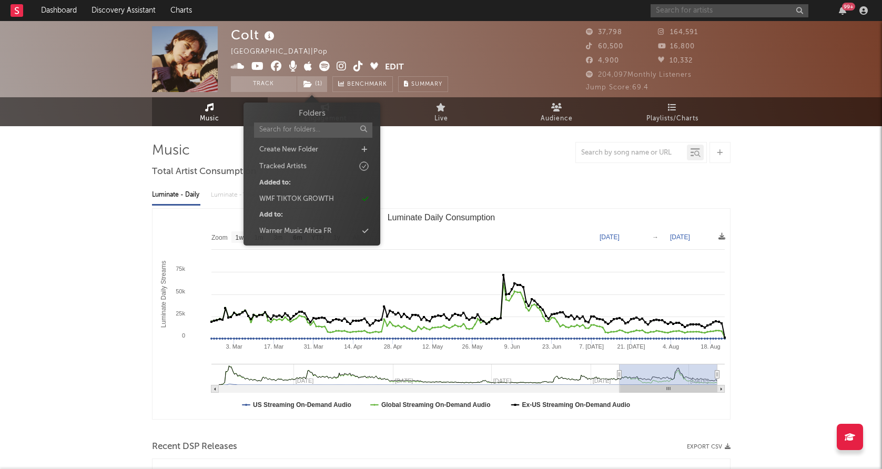
click at [679, 13] on input "text" at bounding box center [730, 10] width 158 height 13
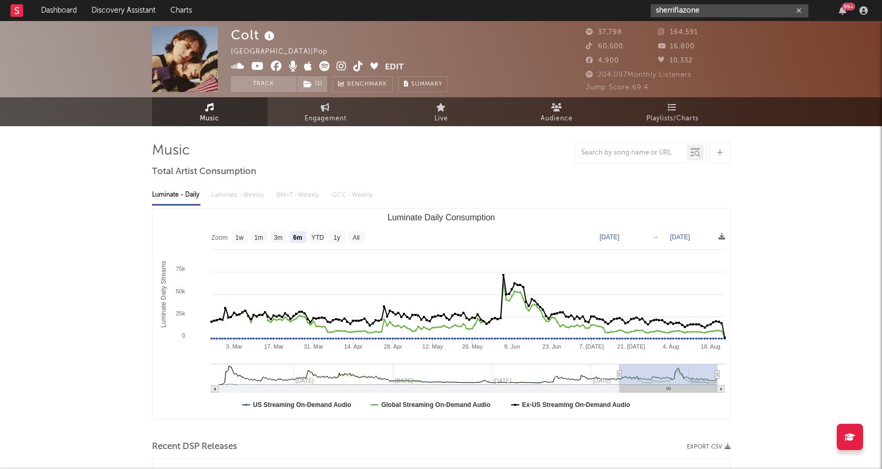
click at [687, 14] on input "sherriflazone" at bounding box center [730, 10] width 158 height 13
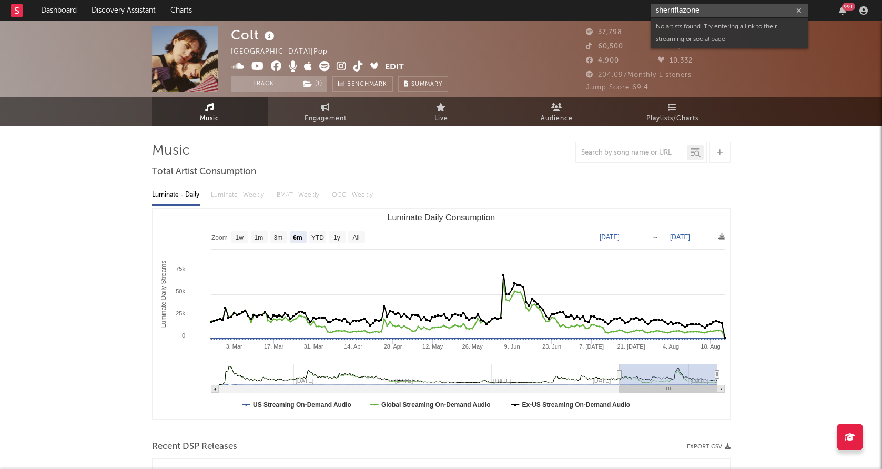
click at [687, 14] on input "sherriflazone" at bounding box center [730, 10] width 158 height 13
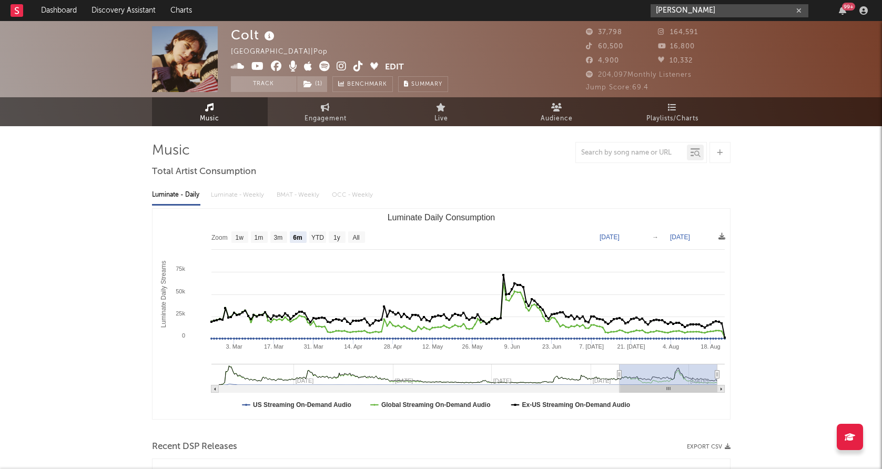
click at [711, 12] on input "[PERSON_NAME]" at bounding box center [730, 10] width 158 height 13
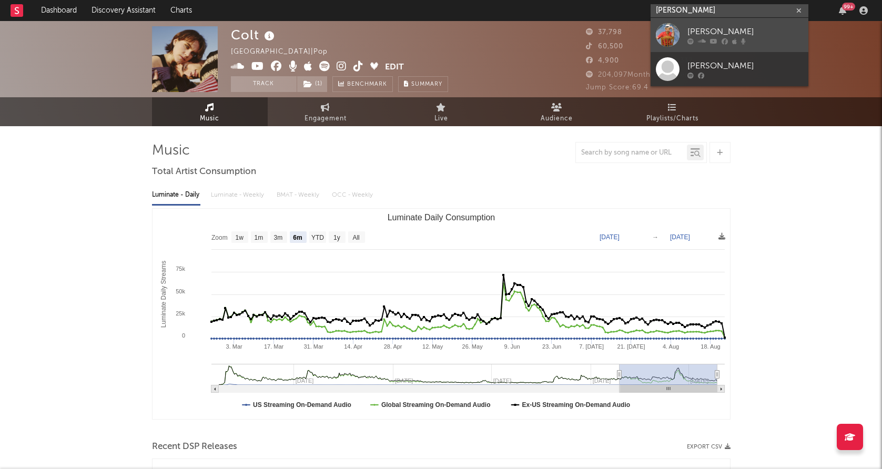
type input "[PERSON_NAME]"
click at [666, 35] on div at bounding box center [668, 35] width 24 height 24
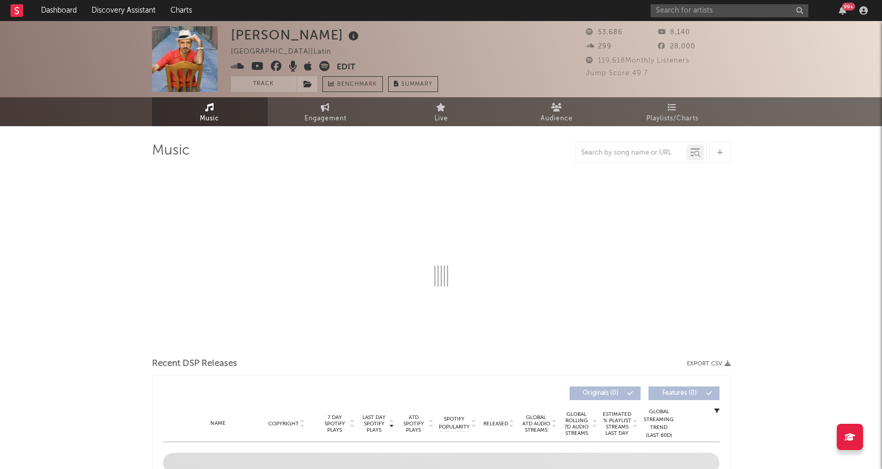
select select "6m"
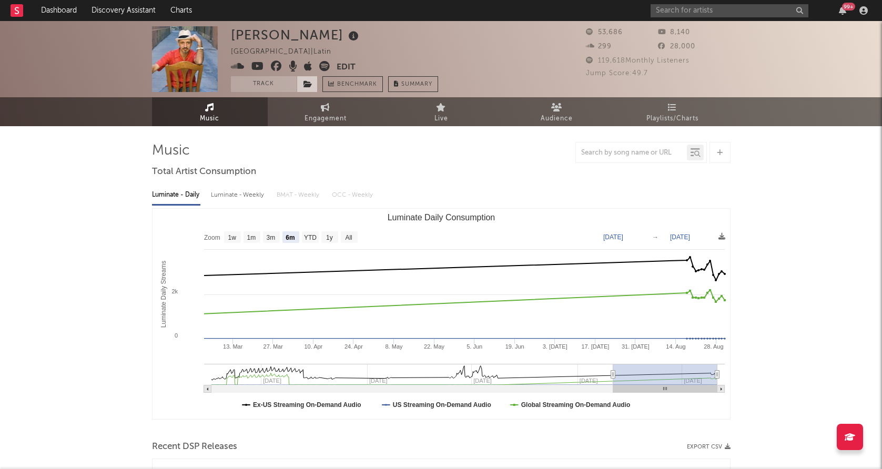
click at [311, 88] on span at bounding box center [307, 84] width 21 height 16
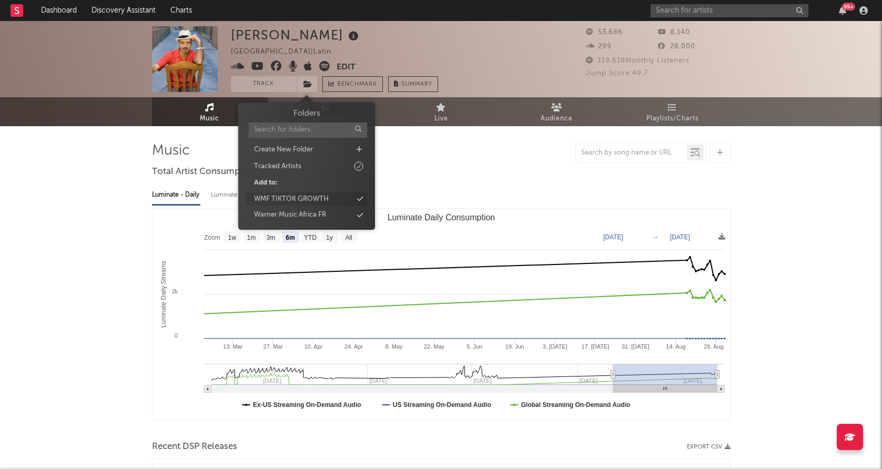
click at [300, 195] on div "WMF TIKTOK GROWTH" at bounding box center [291, 199] width 75 height 11
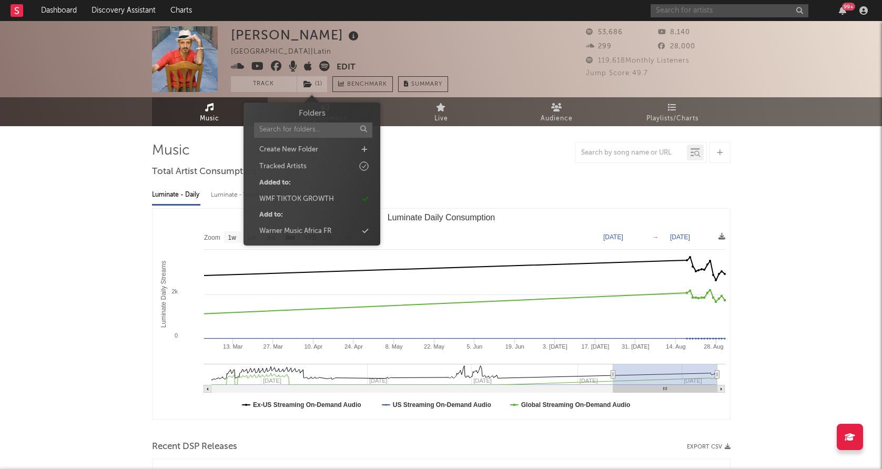
click at [676, 8] on input "text" at bounding box center [730, 10] width 158 height 13
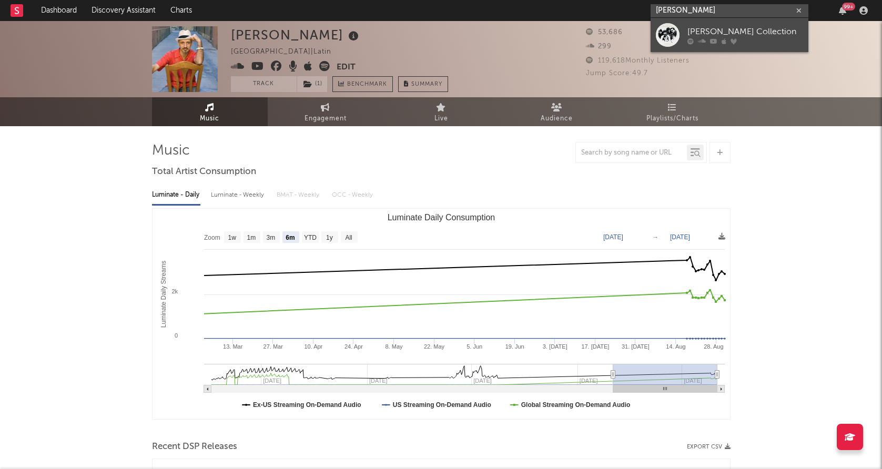
type input "[PERSON_NAME]"
click at [679, 23] on div at bounding box center [668, 35] width 24 height 24
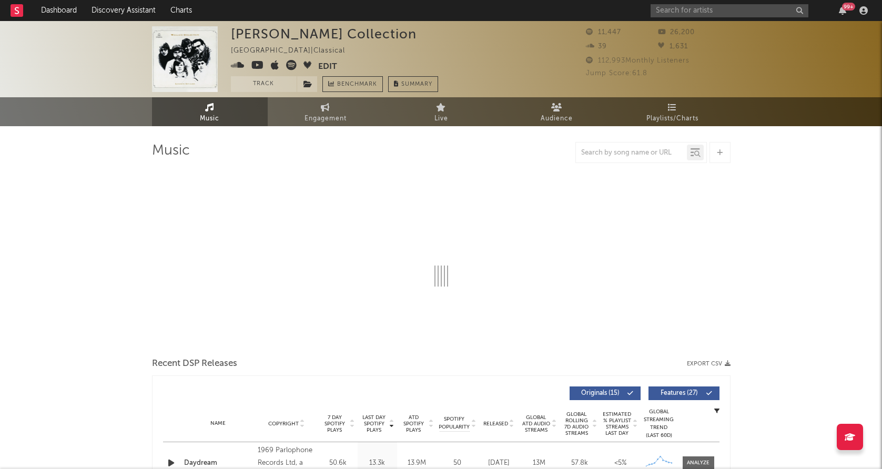
select select "6m"
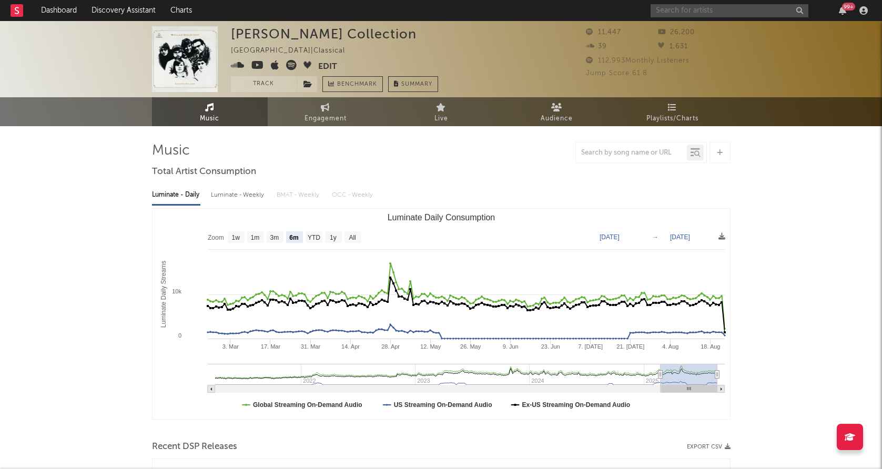
click at [714, 8] on input "text" at bounding box center [730, 10] width 158 height 13
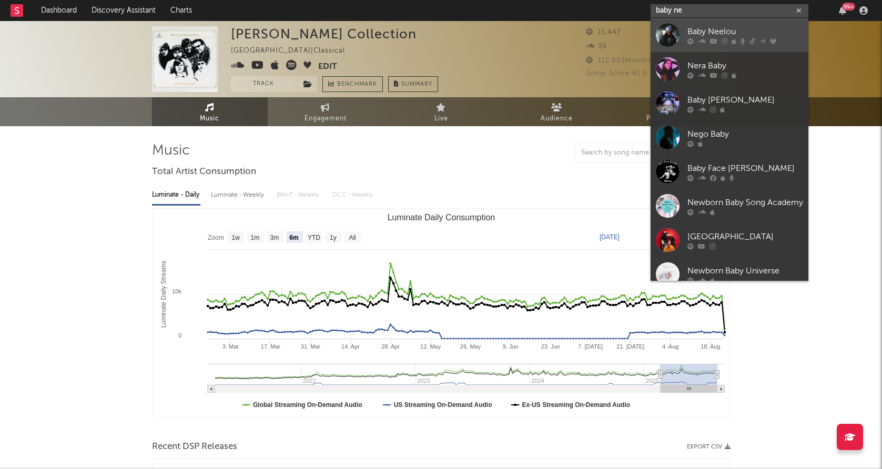
type input "baby ne"
click at [711, 23] on link "Baby Neelou" at bounding box center [730, 35] width 158 height 34
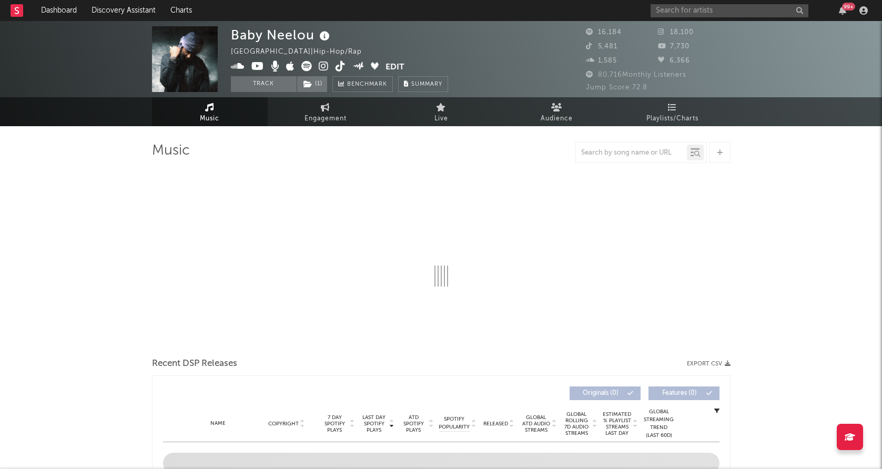
select select "6m"
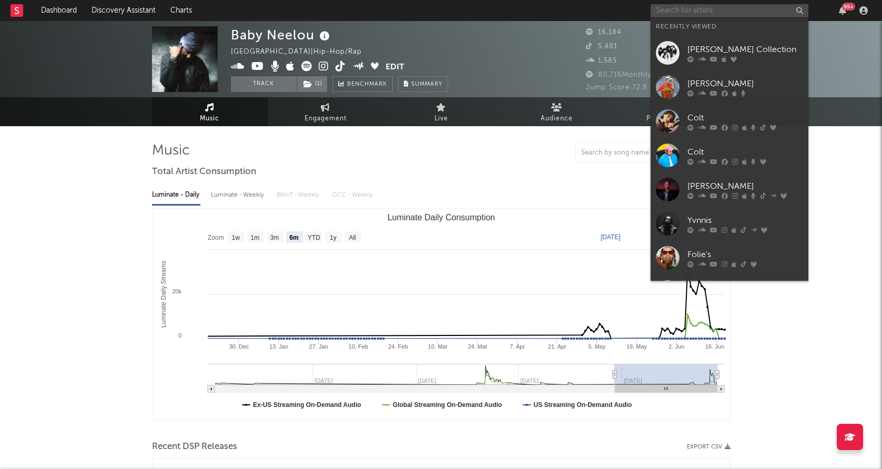
click at [673, 12] on input "text" at bounding box center [730, 10] width 158 height 13
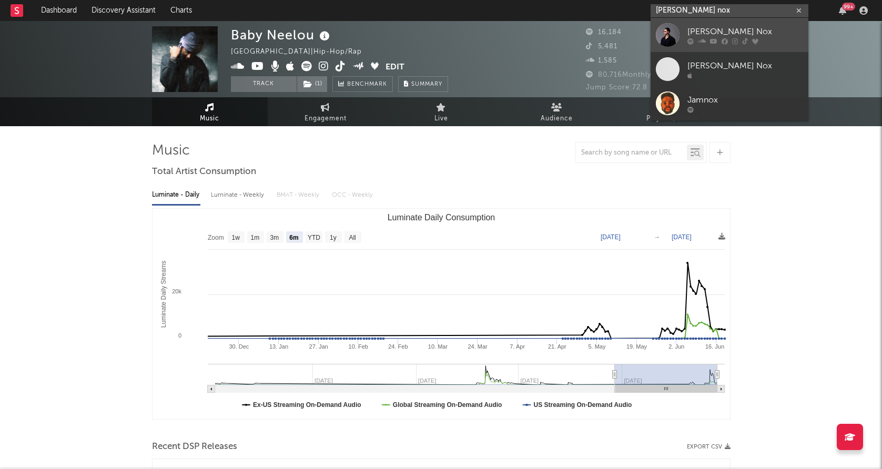
type input "[PERSON_NAME] nox"
click at [667, 32] on div at bounding box center [668, 35] width 24 height 24
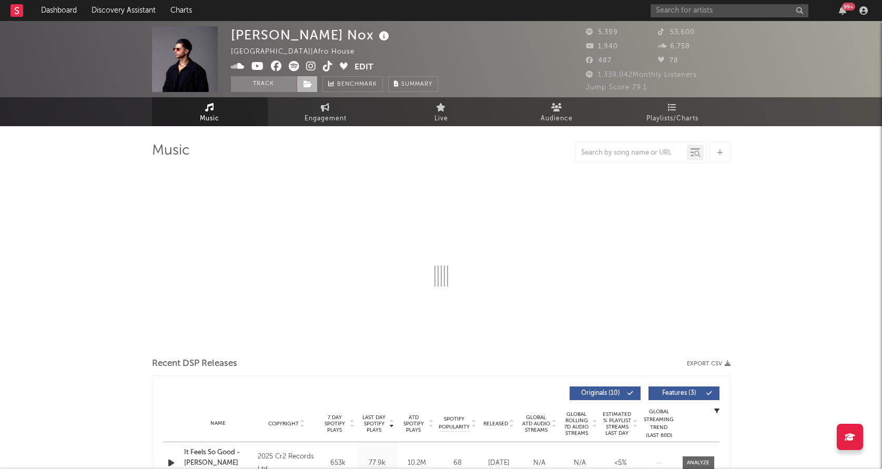
click at [306, 86] on icon at bounding box center [307, 83] width 9 height 7
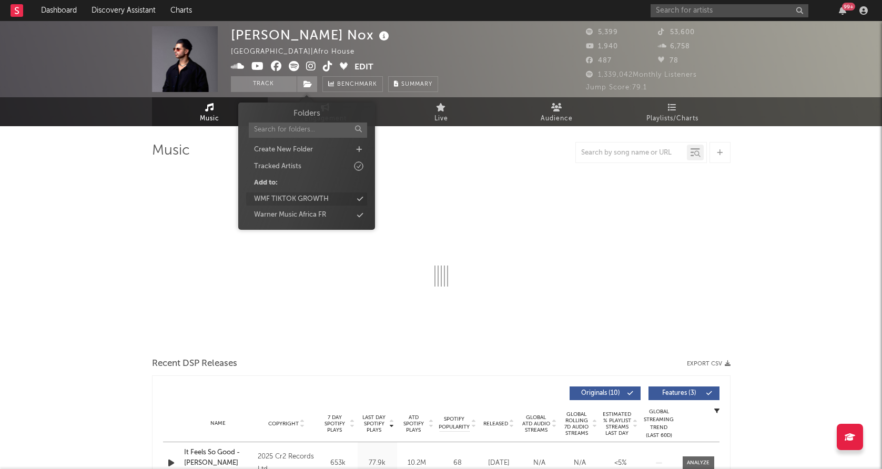
select select "6m"
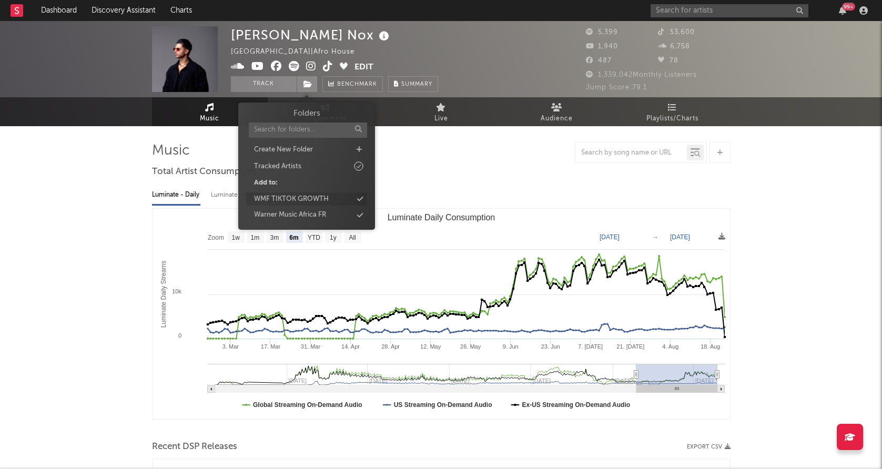
click at [302, 202] on div "WMF TIKTOK GROWTH" at bounding box center [291, 199] width 75 height 11
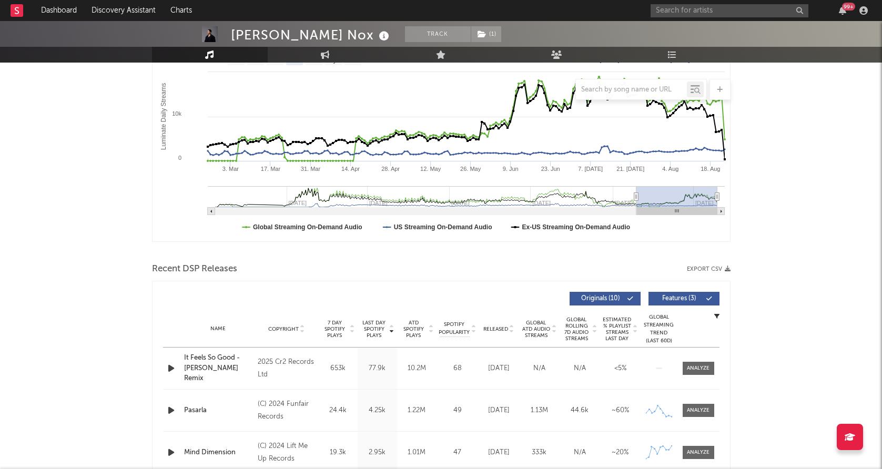
scroll to position [179, 0]
click at [697, 17] on div "99 +" at bounding box center [761, 10] width 221 height 21
click at [695, 9] on input "text" at bounding box center [730, 10] width 158 height 13
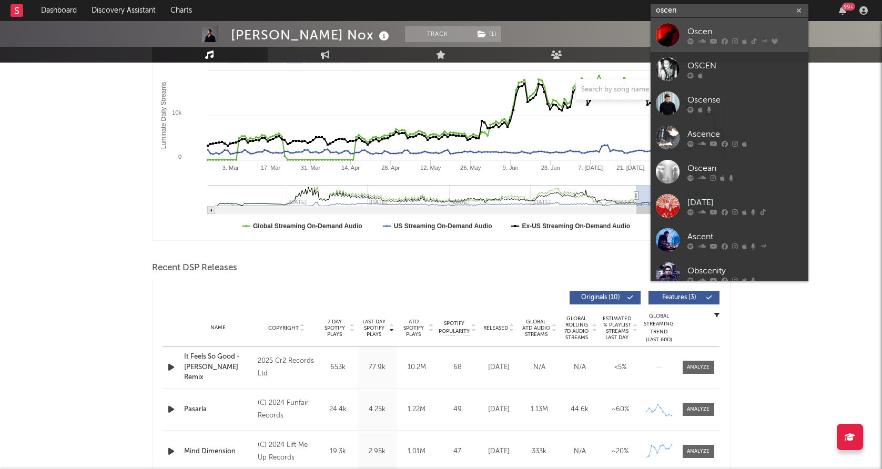
type input "oscen"
click at [671, 35] on div at bounding box center [668, 35] width 24 height 24
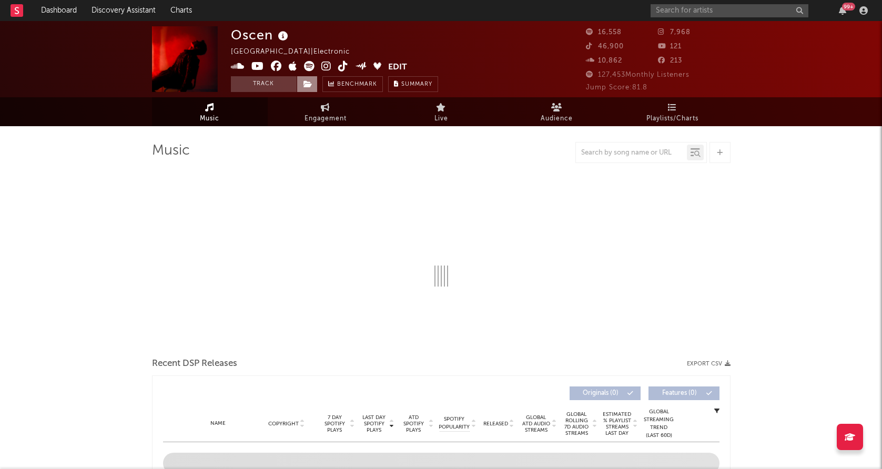
click at [311, 83] on icon at bounding box center [307, 83] width 9 height 7
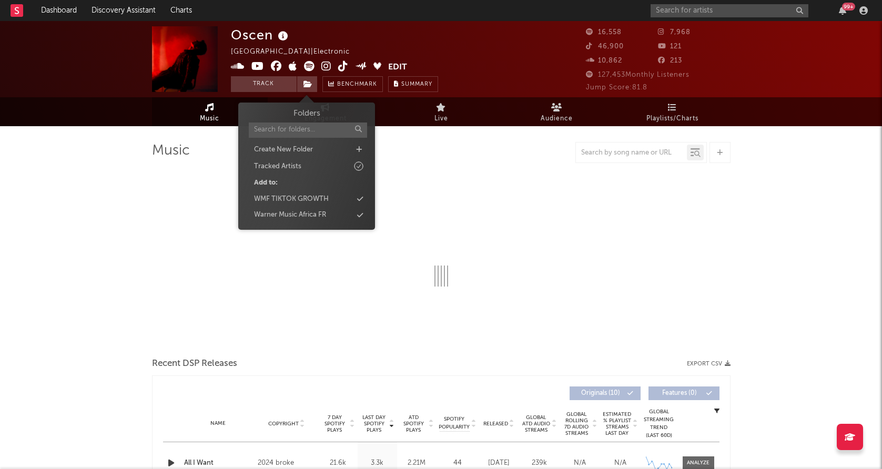
select select "6m"
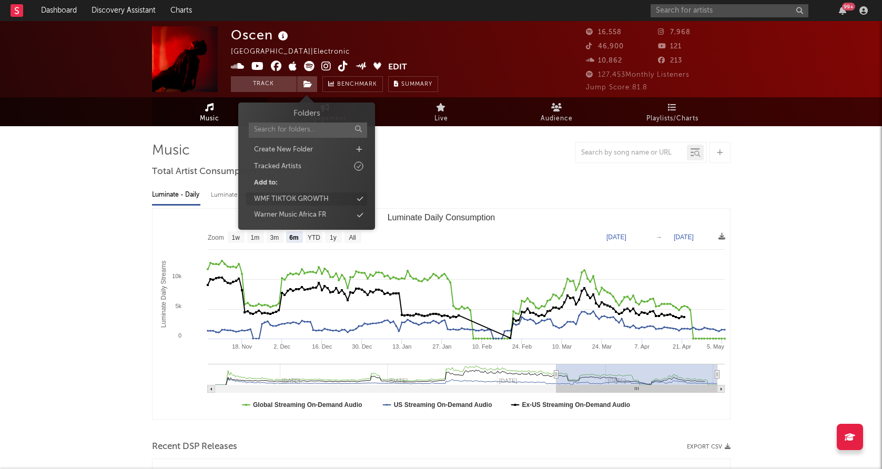
click at [312, 196] on div "WMF TIKTOK GROWTH" at bounding box center [291, 199] width 75 height 11
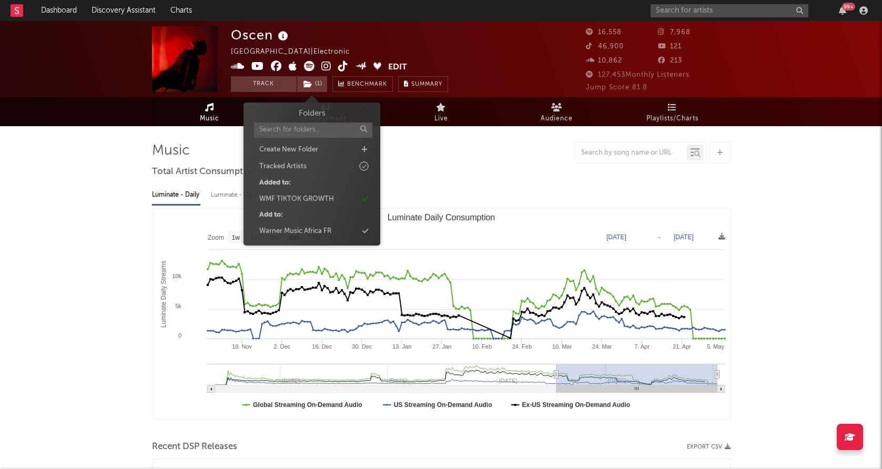
select select "6m"
click at [706, 9] on input "text" at bounding box center [730, 10] width 158 height 13
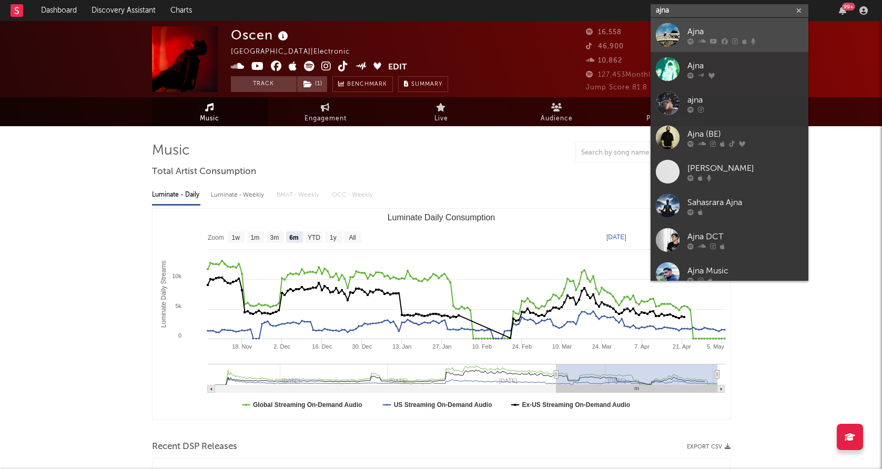
type input "ajna"
click at [664, 38] on div at bounding box center [668, 35] width 24 height 24
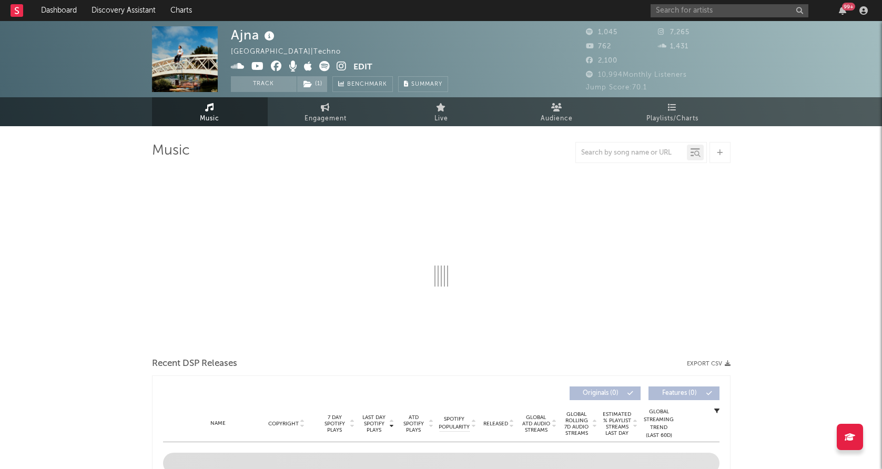
select select "1w"
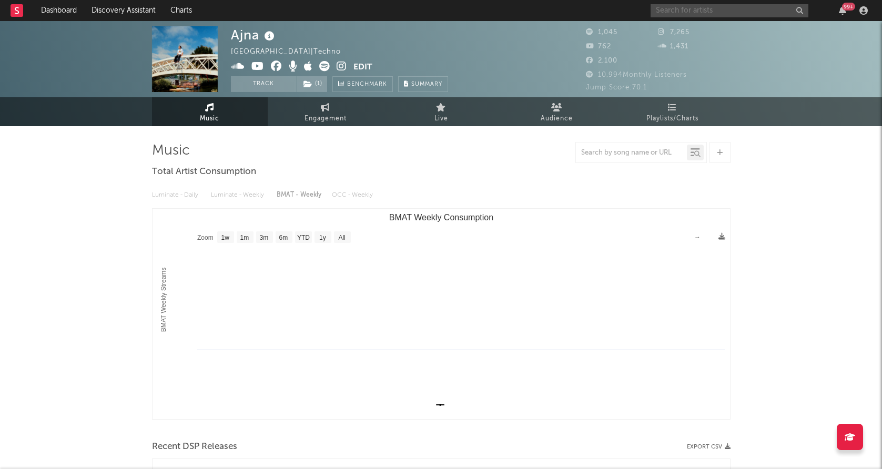
click at [714, 8] on input "text" at bounding box center [730, 10] width 158 height 13
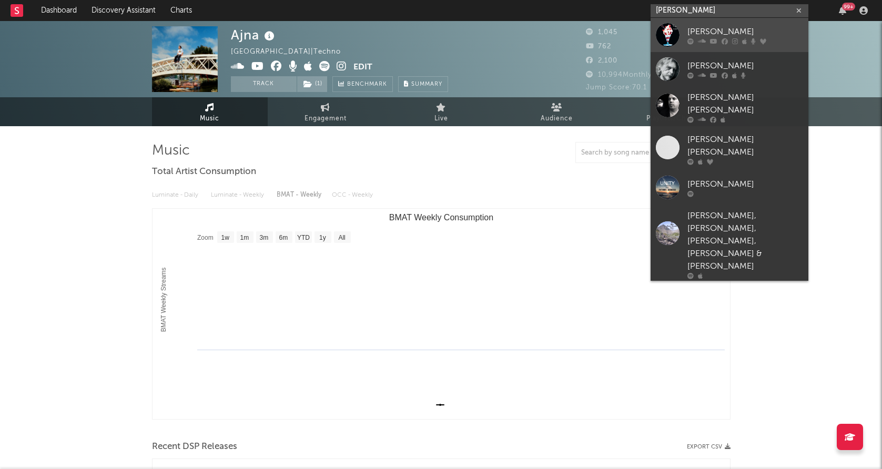
type input "richard anthony"
click at [678, 26] on div at bounding box center [668, 35] width 24 height 24
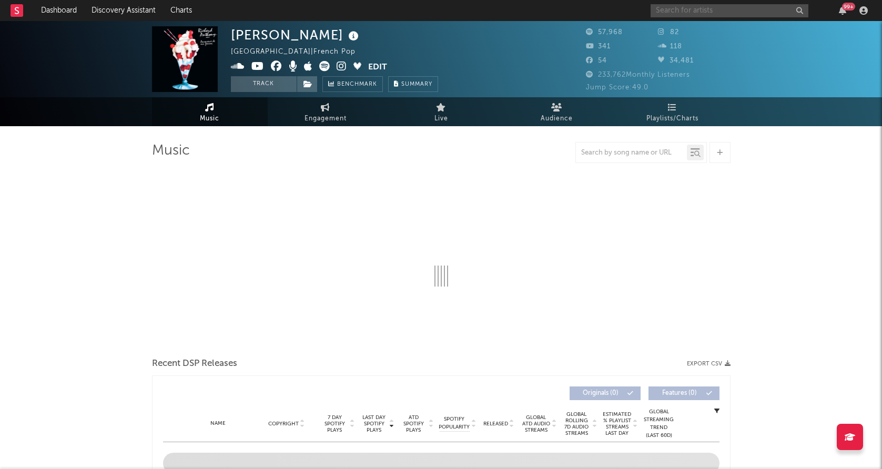
click at [698, 11] on input "text" at bounding box center [730, 10] width 158 height 13
select select "6m"
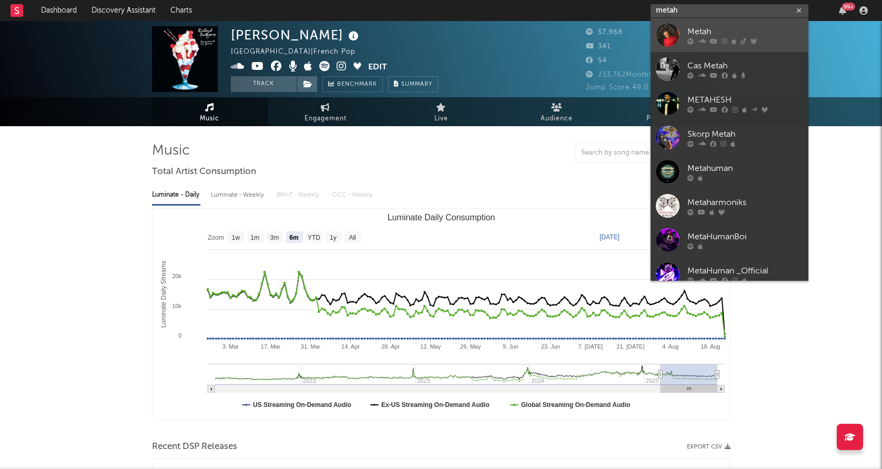
type input "metah"
click at [742, 28] on div "Metah" at bounding box center [745, 31] width 116 height 13
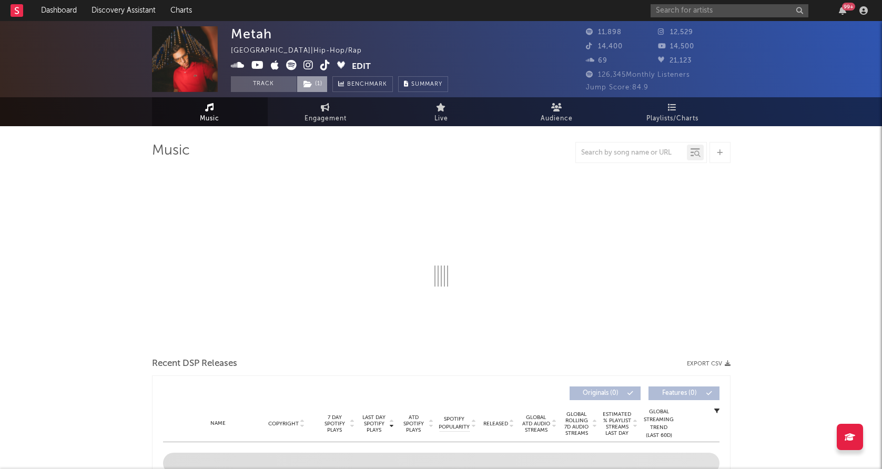
click at [318, 85] on span "( 1 )" at bounding box center [312, 84] width 31 height 16
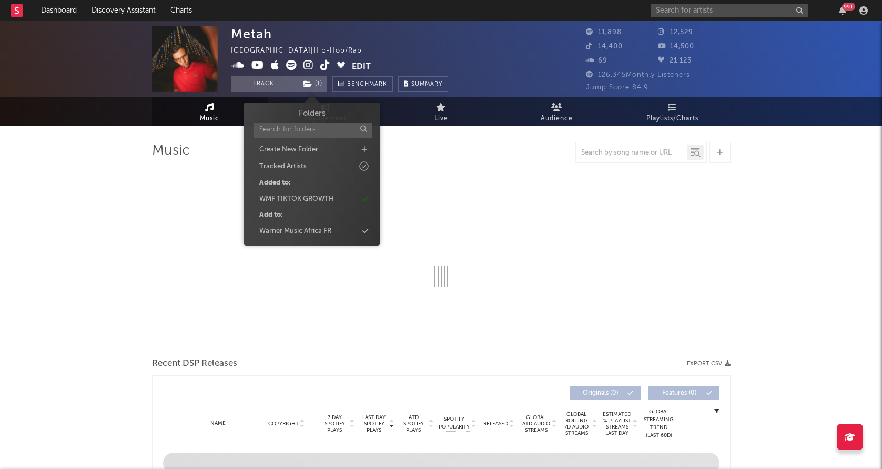
select select "6m"
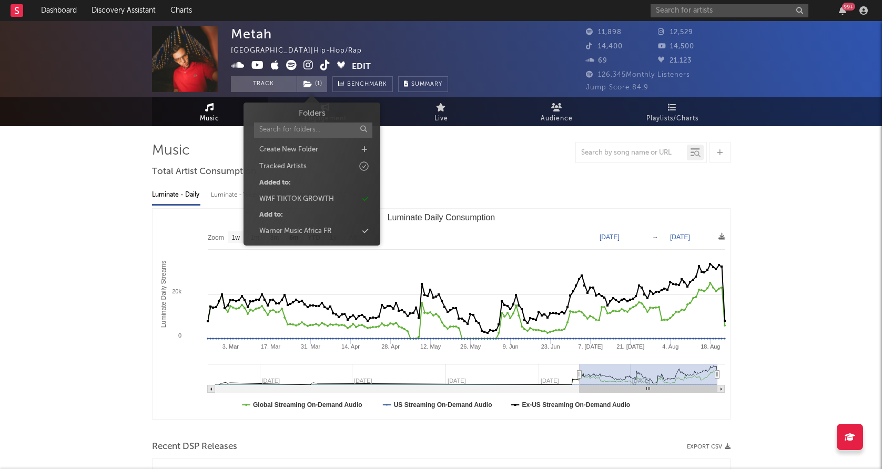
click at [487, 28] on div "Metah France | Hip-Hop/Rap Edit Track ( 1 ) Benchmark Summary" at bounding box center [402, 59] width 342 height 66
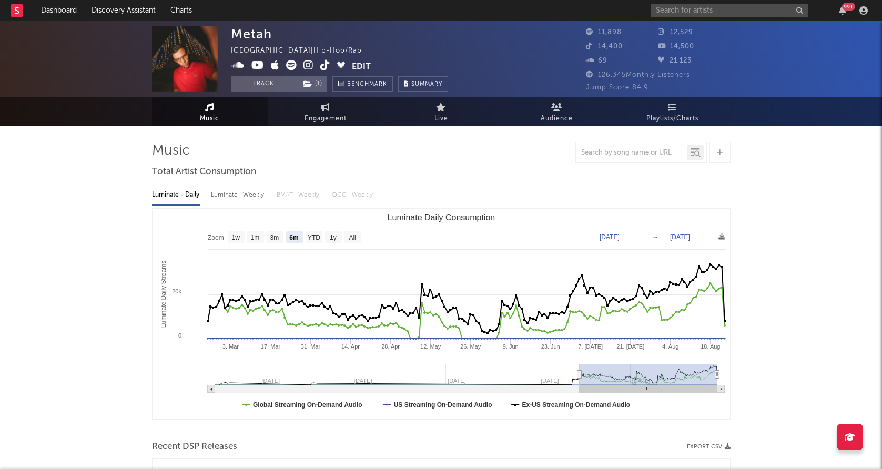
click at [715, 17] on div "99 +" at bounding box center [761, 10] width 221 height 21
click at [705, 13] on input "text" at bounding box center [730, 10] width 158 height 13
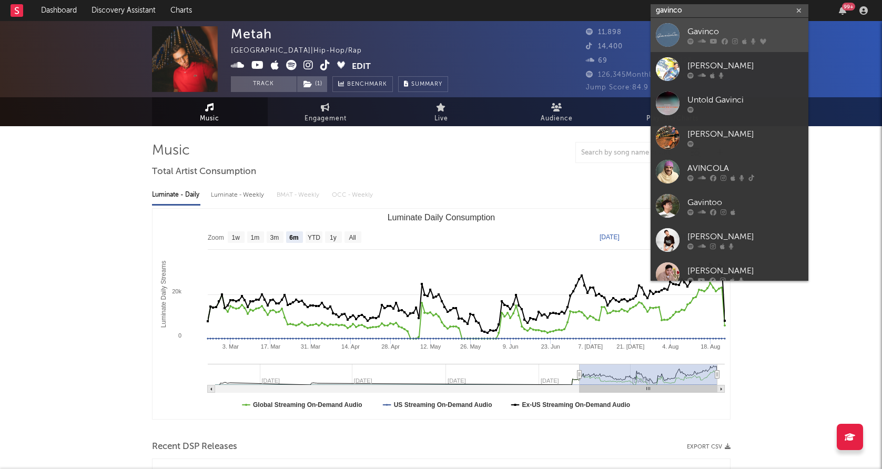
type input "gavinco"
click at [682, 28] on link "Gavinco" at bounding box center [730, 35] width 158 height 34
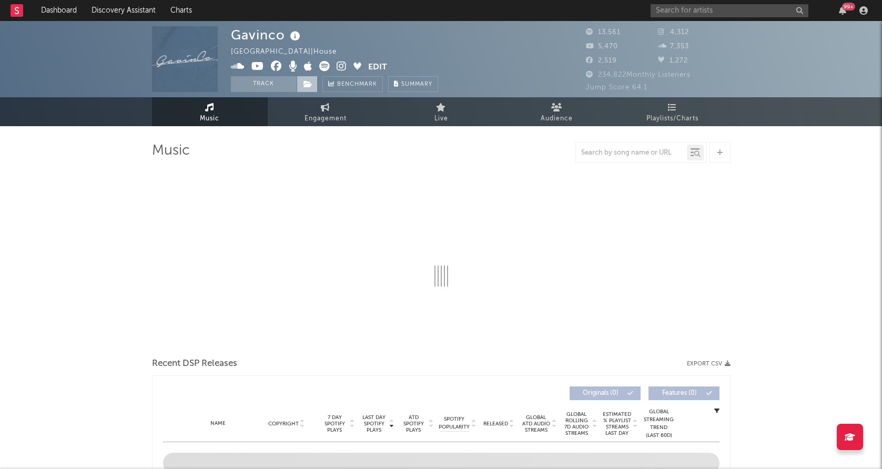
select select "6m"
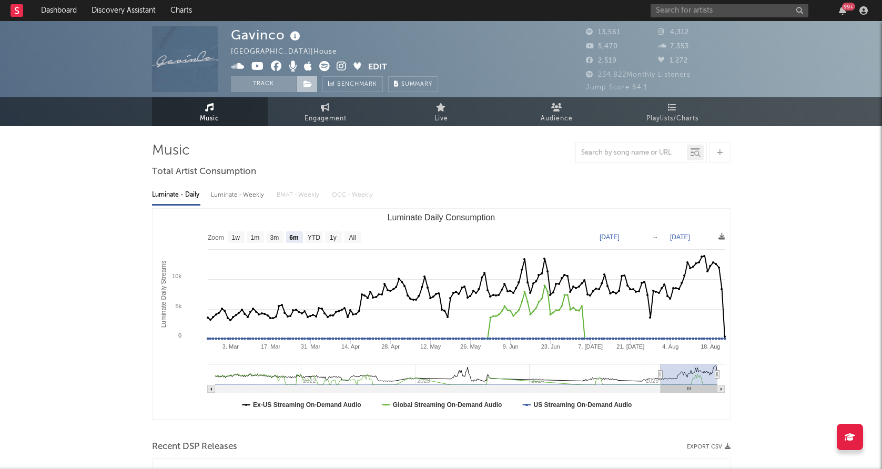
click at [306, 80] on icon at bounding box center [307, 83] width 9 height 7
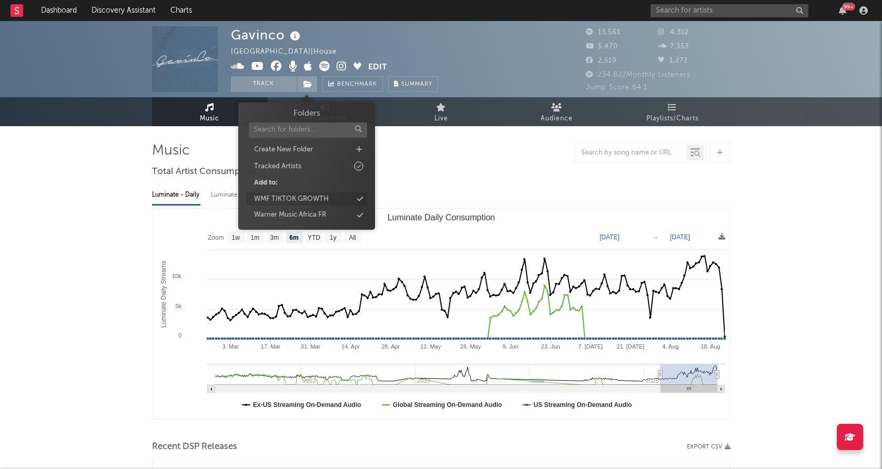
click at [327, 197] on div "WMF TIKTOK GROWTH" at bounding box center [291, 199] width 75 height 11
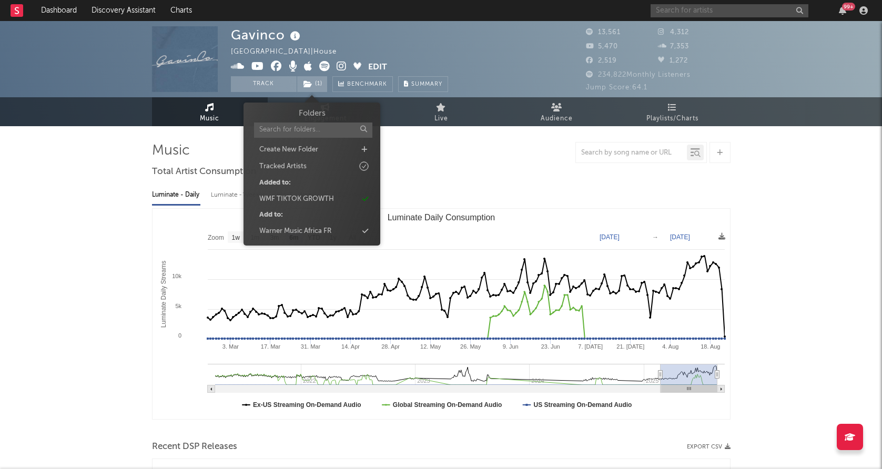
click at [769, 11] on input "text" at bounding box center [730, 10] width 158 height 13
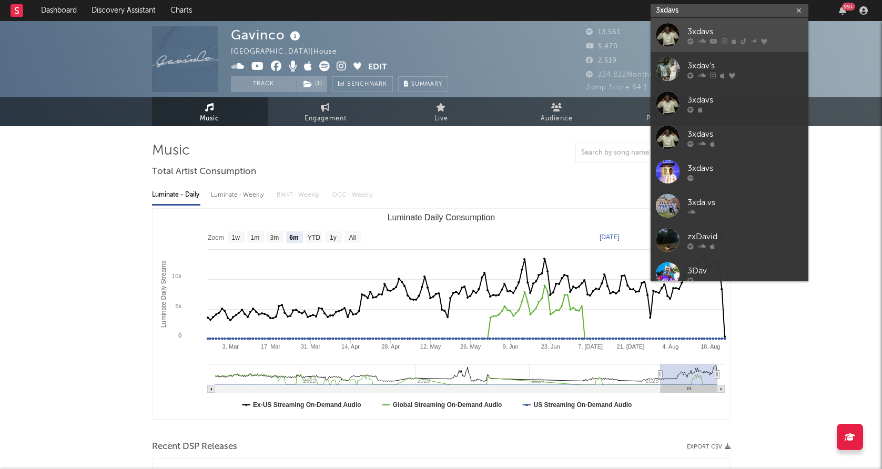
type input "3xdavs"
click at [752, 25] on div "3xdavs" at bounding box center [745, 31] width 116 height 13
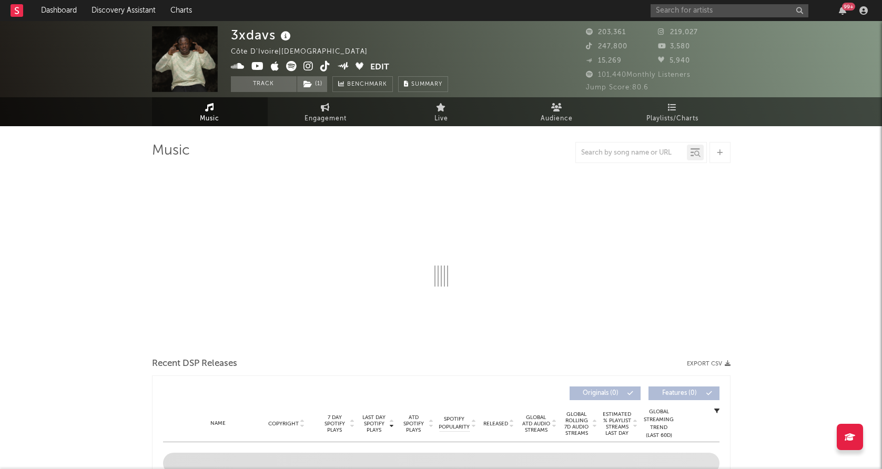
select select "6m"
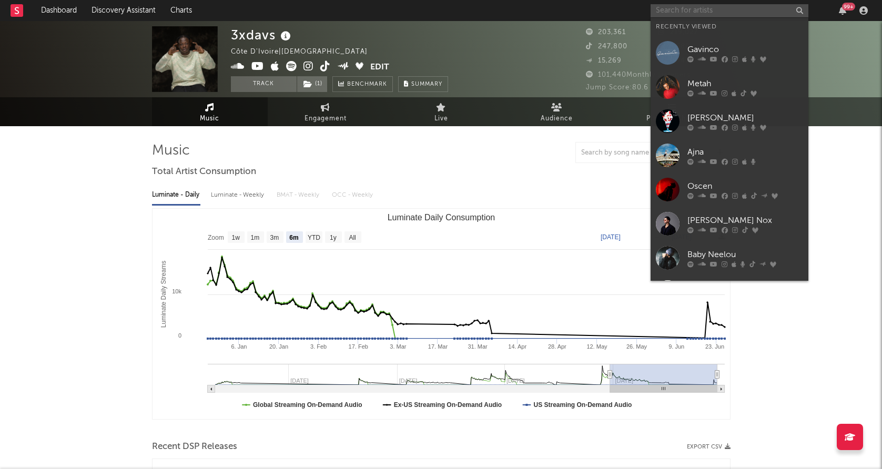
click at [700, 14] on input "text" at bounding box center [730, 10] width 158 height 13
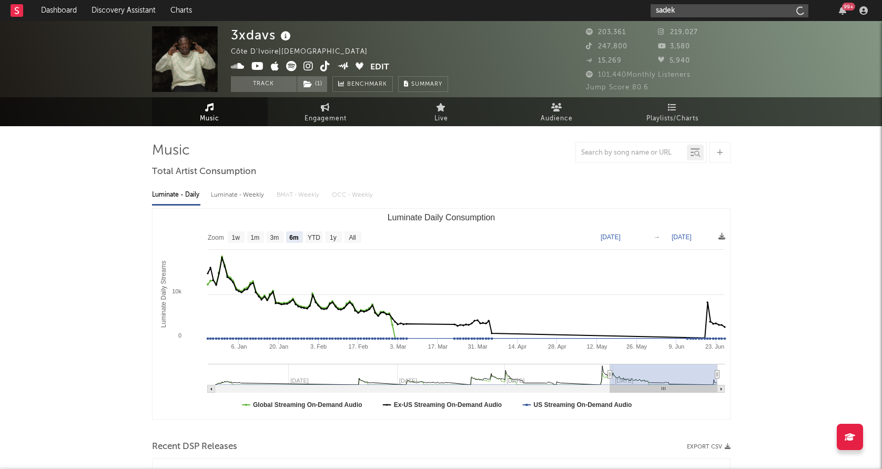
type input "sadek"
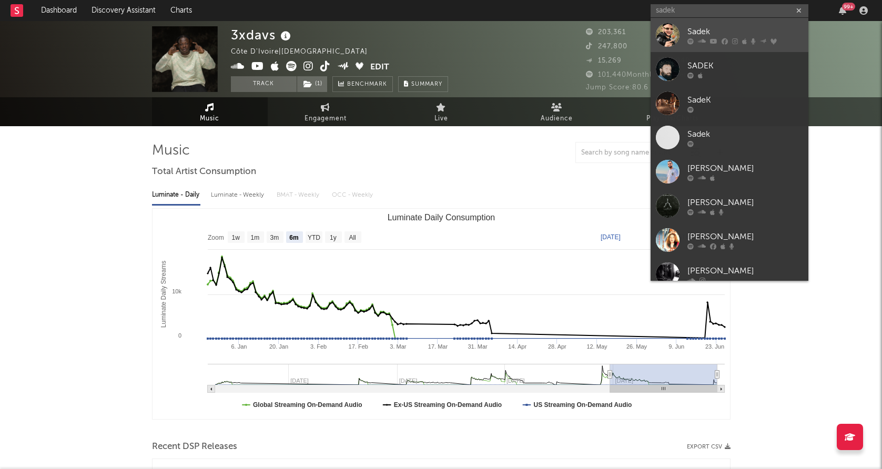
click at [717, 21] on link "Sadek" at bounding box center [730, 35] width 158 height 34
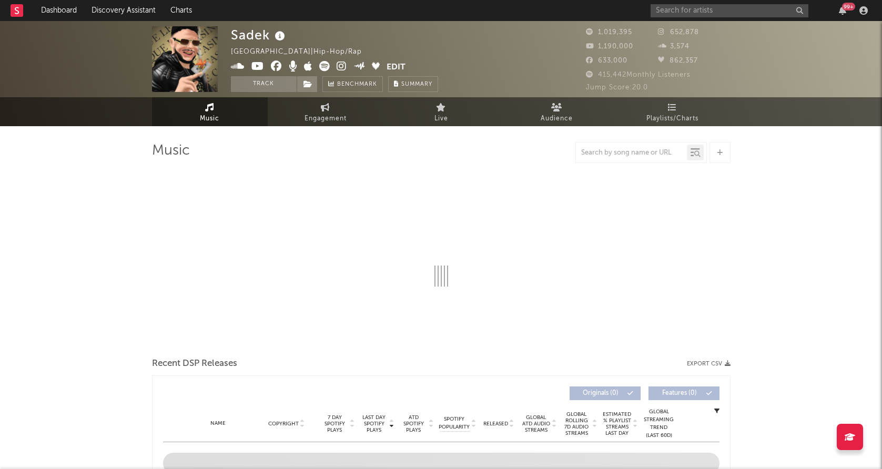
select select "6m"
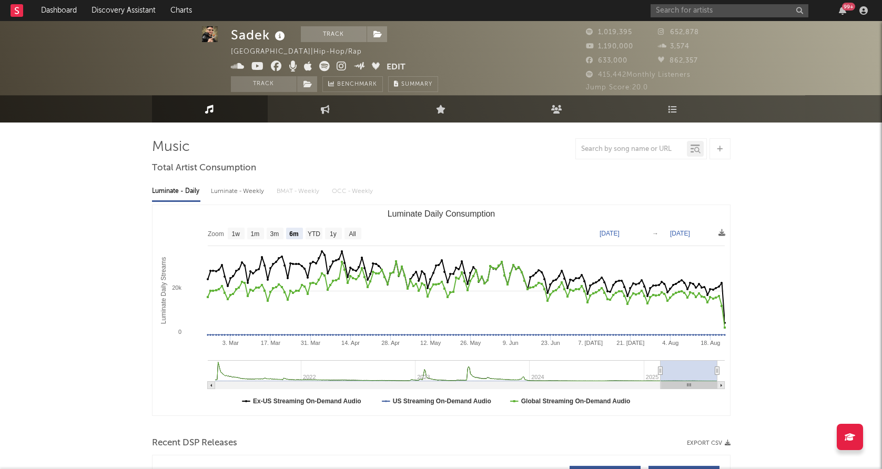
scroll to position [4, 0]
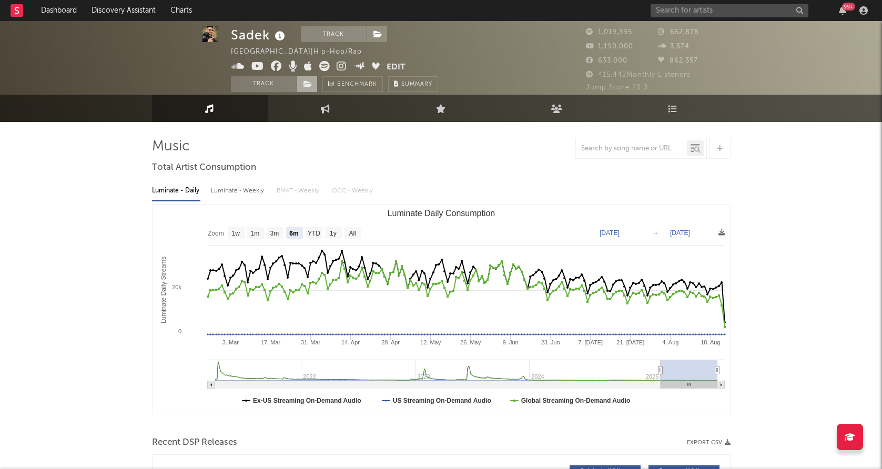
click at [302, 82] on span at bounding box center [307, 84] width 21 height 16
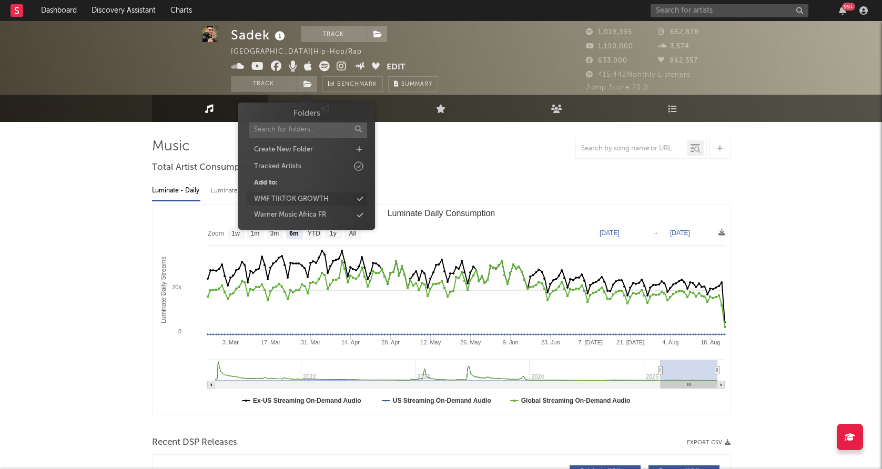
click at [291, 199] on div "WMF TIKTOK GROWTH" at bounding box center [291, 199] width 75 height 11
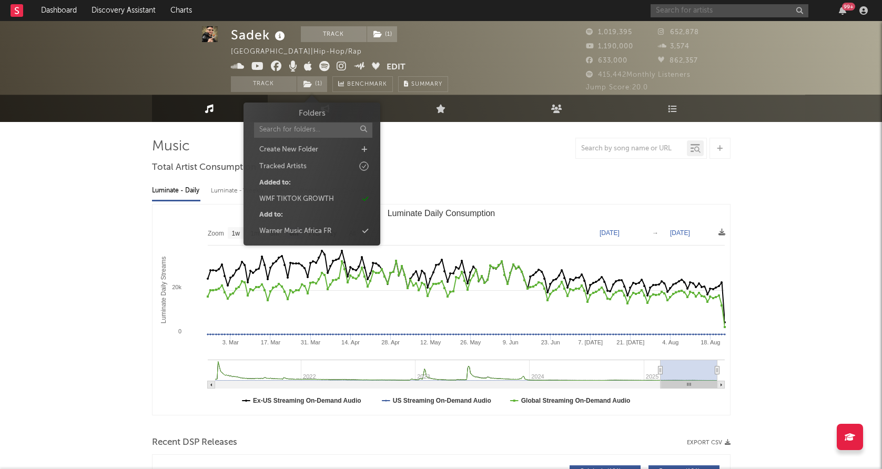
click at [668, 9] on input "text" at bounding box center [730, 10] width 158 height 13
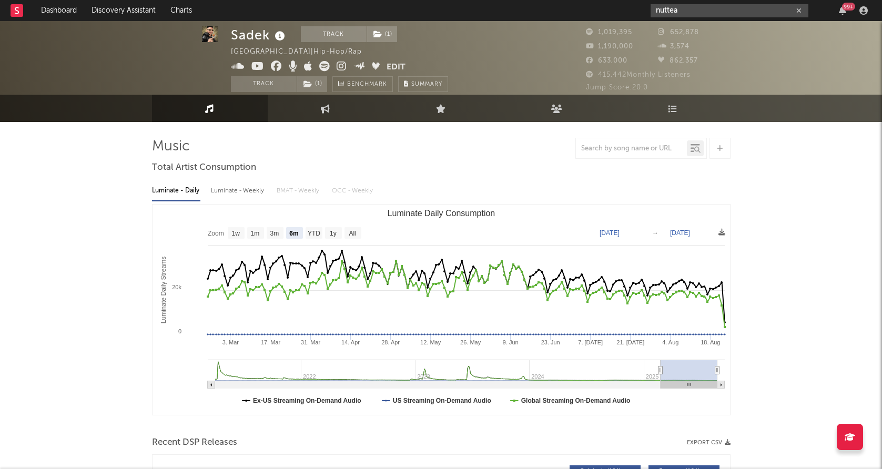
click at [683, 9] on input "nuttea" at bounding box center [730, 10] width 158 height 13
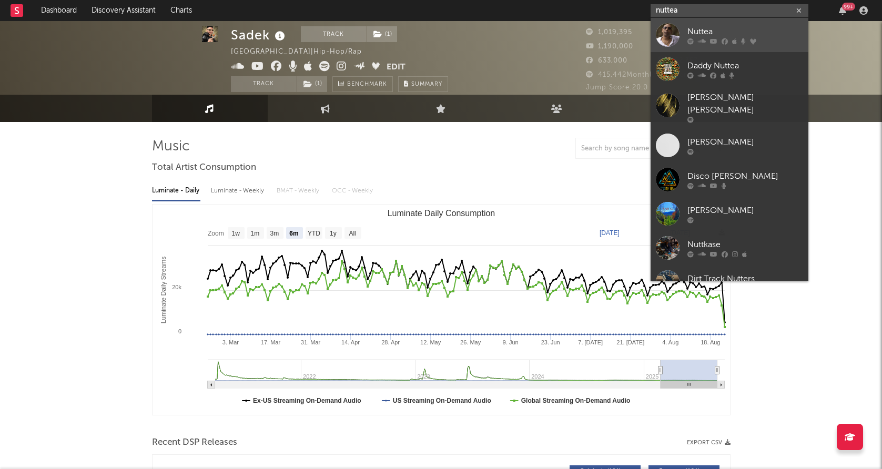
type input "nuttea"
click at [667, 40] on div at bounding box center [668, 35] width 24 height 24
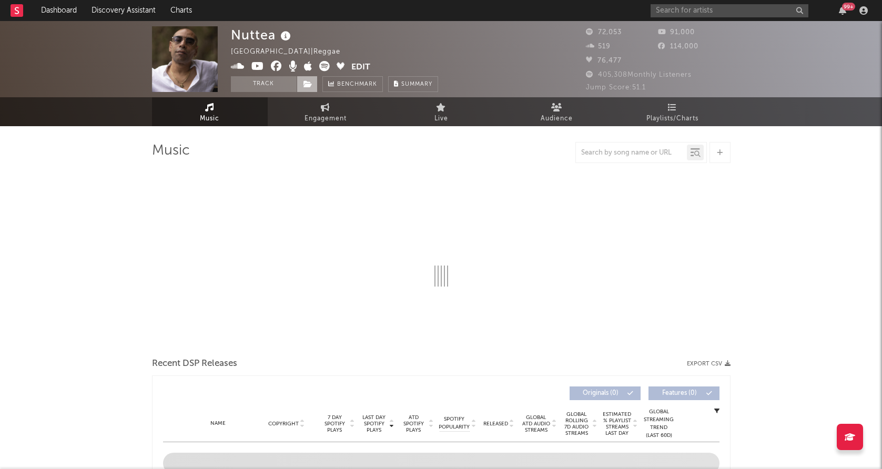
click at [305, 86] on icon at bounding box center [307, 83] width 9 height 7
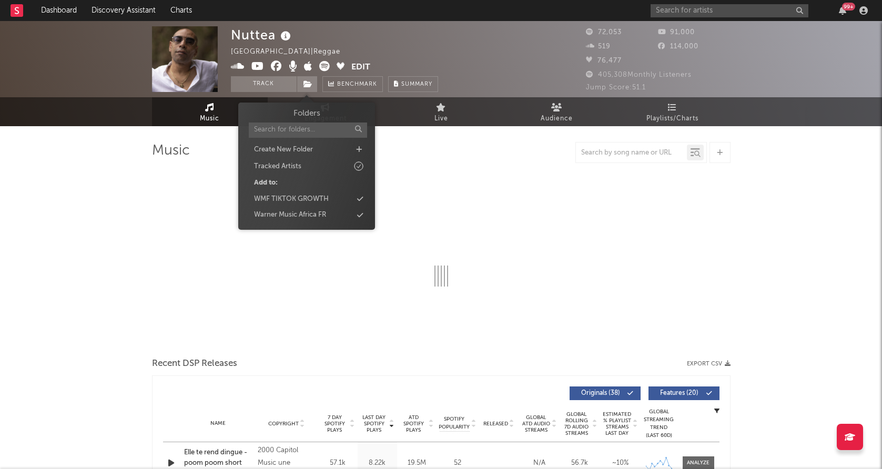
select select "6m"
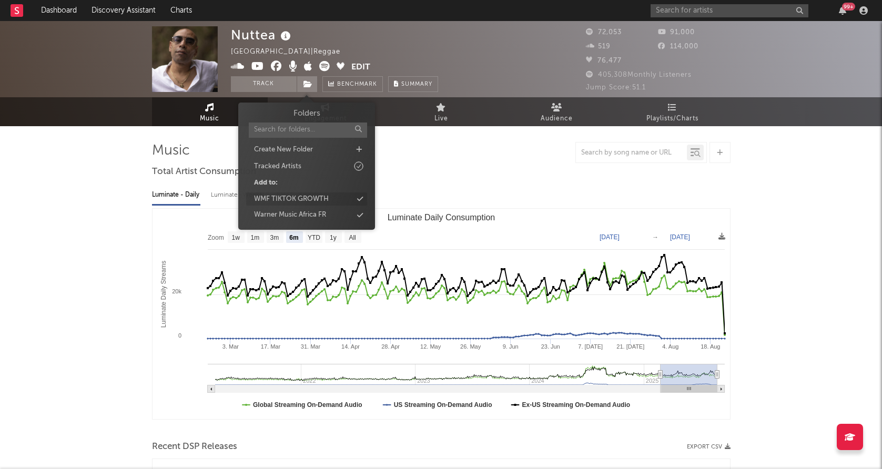
click at [290, 201] on div "WMF TIKTOK GROWTH" at bounding box center [291, 199] width 75 height 11
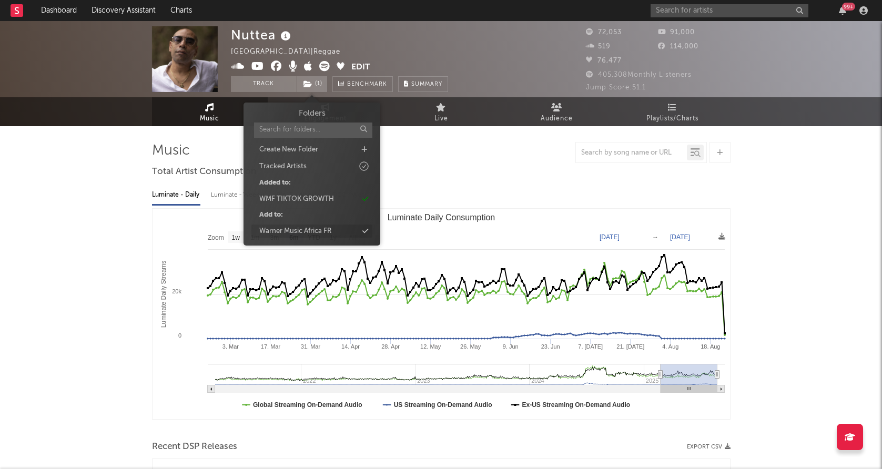
click at [284, 231] on div "Warner Music Africa FR" at bounding box center [295, 231] width 72 height 11
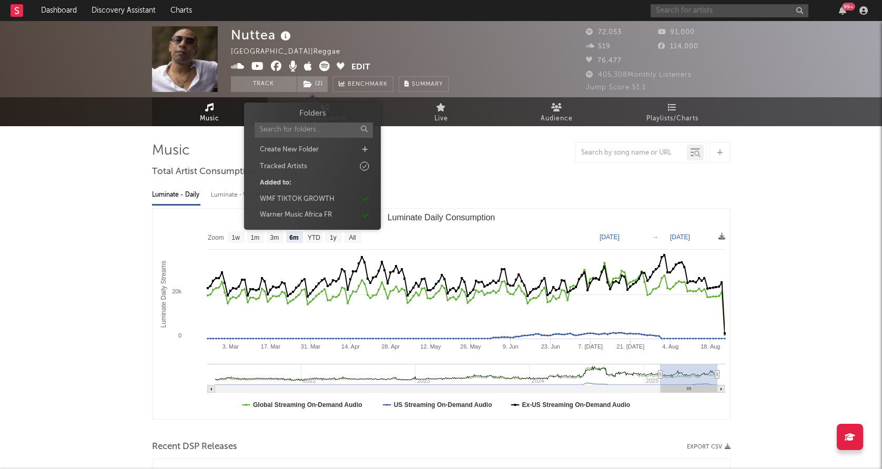
click at [671, 9] on input "text" at bounding box center [730, 10] width 158 height 13
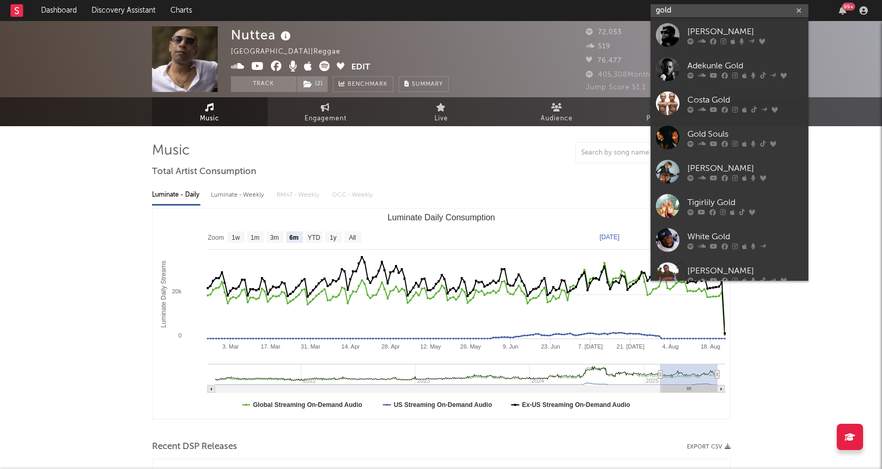
click at [668, 9] on input "gold" at bounding box center [730, 10] width 158 height 13
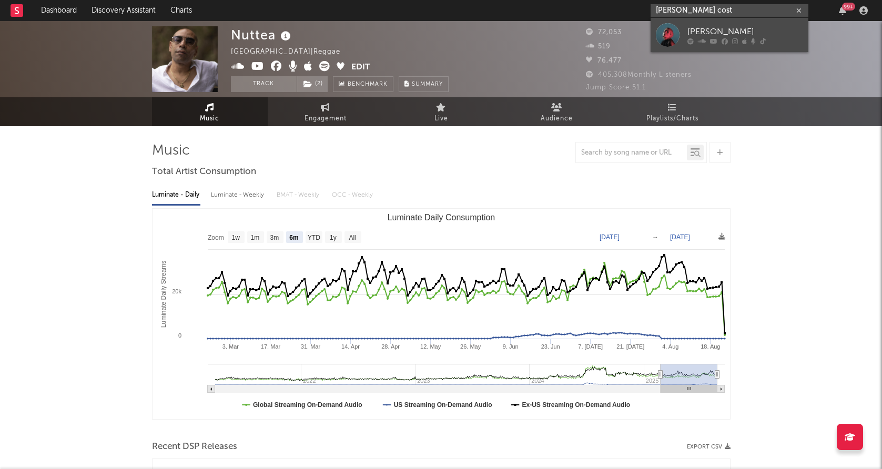
type input "loane cost"
click at [709, 31] on div "Loane Coste" at bounding box center [745, 31] width 116 height 13
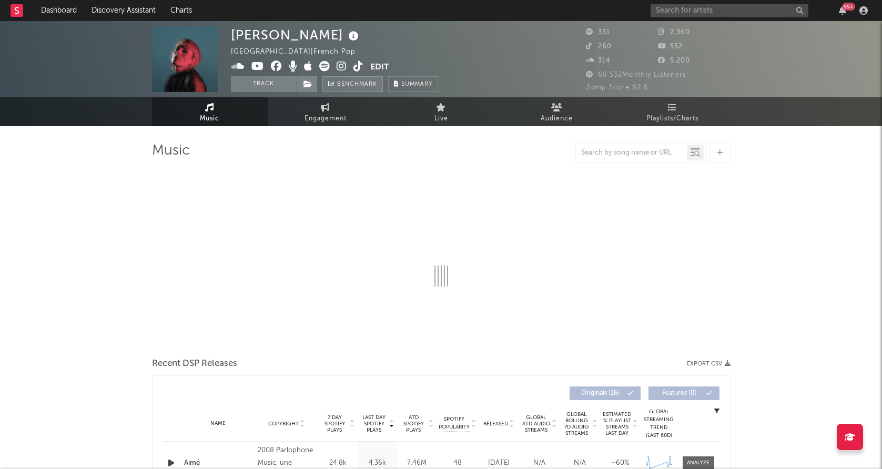
select select "6m"
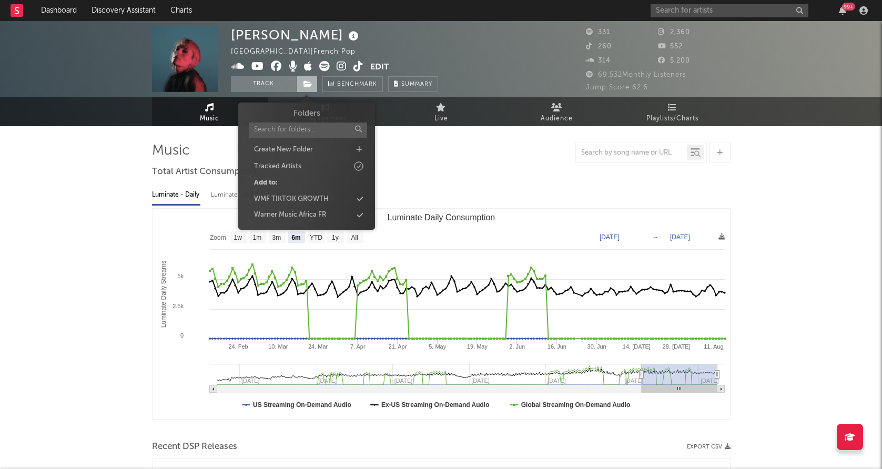
click at [306, 89] on span at bounding box center [307, 84] width 21 height 16
click at [285, 198] on div "WMF TIKTOK GROWTH" at bounding box center [291, 199] width 75 height 11
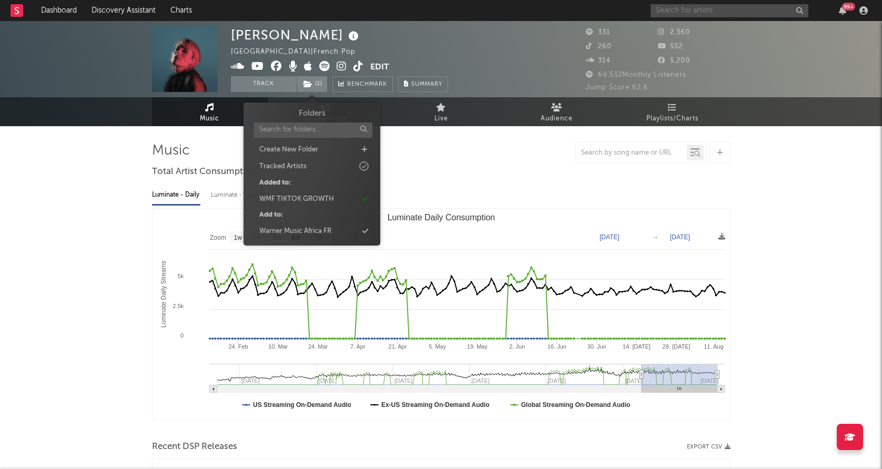
click at [714, 4] on input "text" at bounding box center [730, 10] width 158 height 13
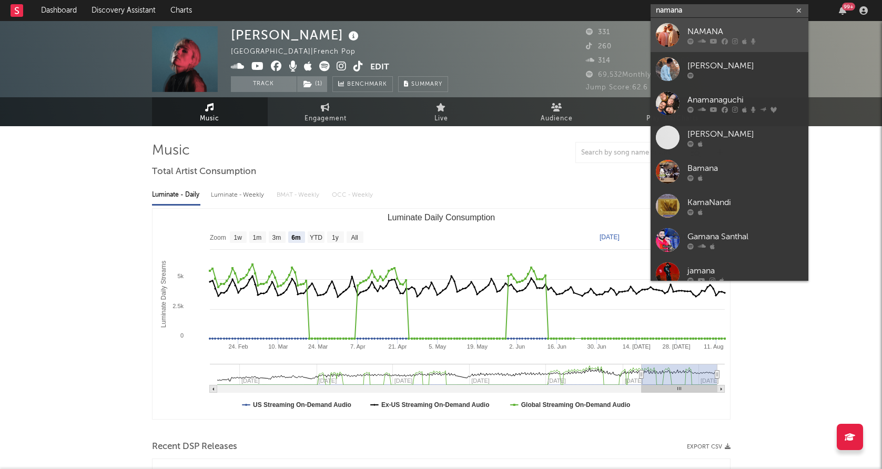
type input "namana"
click at [687, 31] on div "NAMANA" at bounding box center [745, 31] width 116 height 13
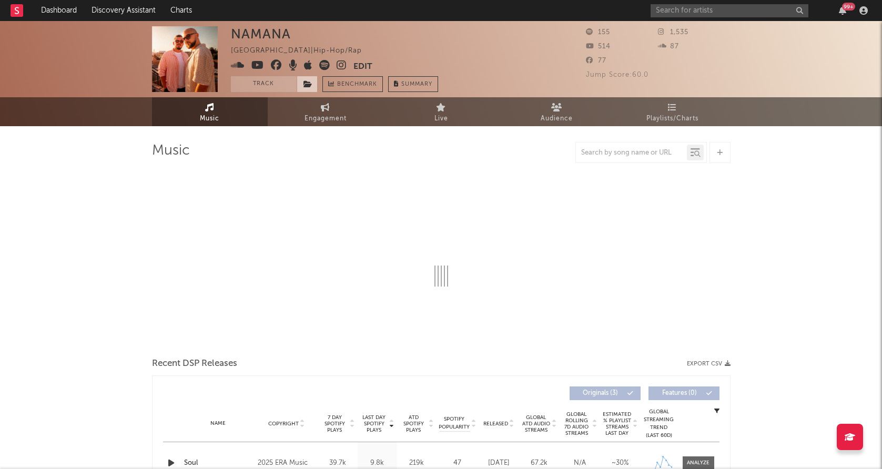
select select "1w"
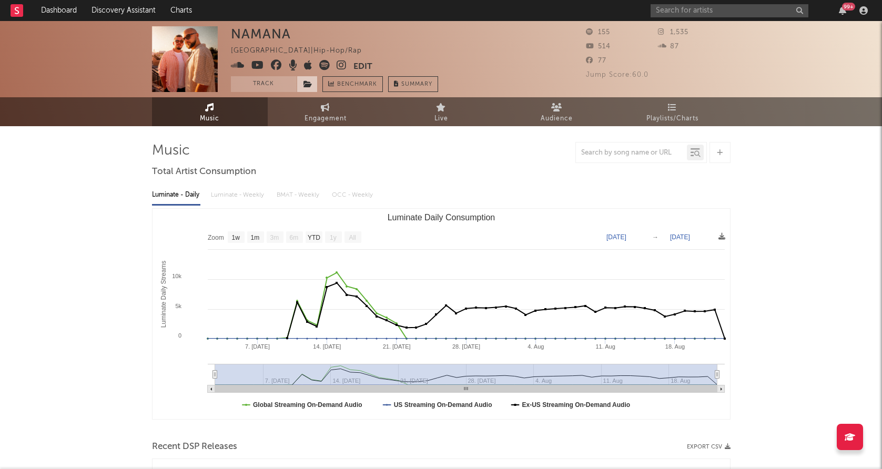
click at [311, 83] on icon at bounding box center [307, 83] width 9 height 7
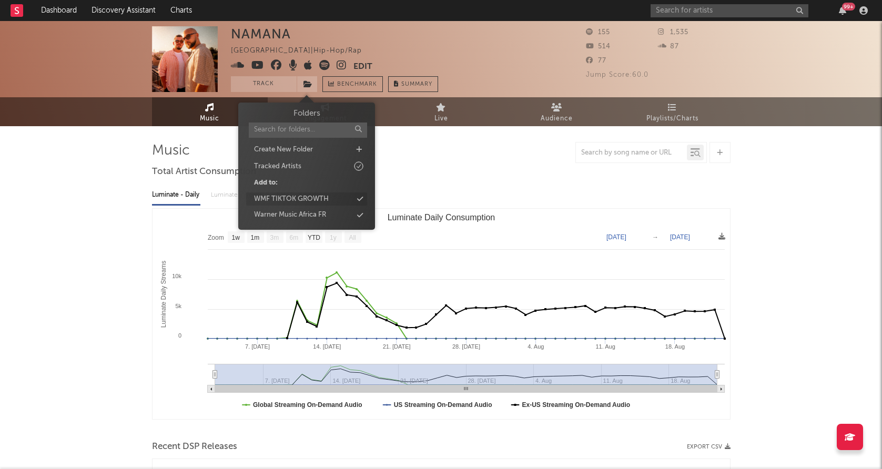
click at [319, 200] on div "WMF TIKTOK GROWTH" at bounding box center [291, 199] width 75 height 11
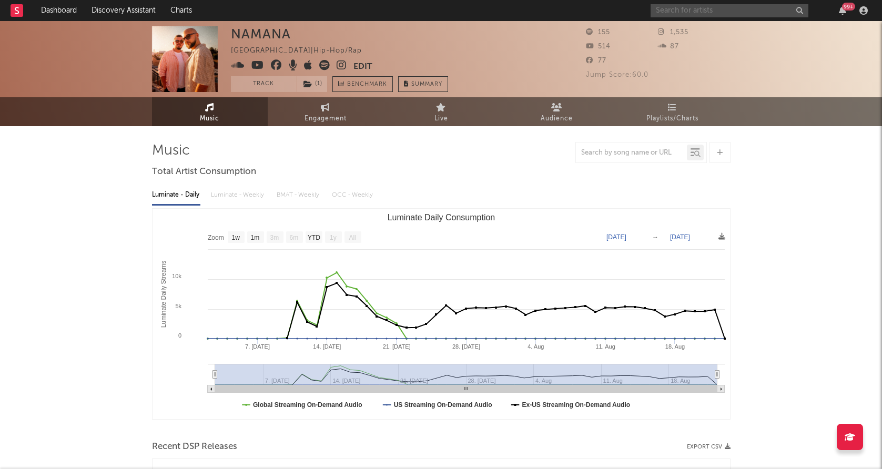
click at [698, 13] on input "text" at bounding box center [730, 10] width 158 height 13
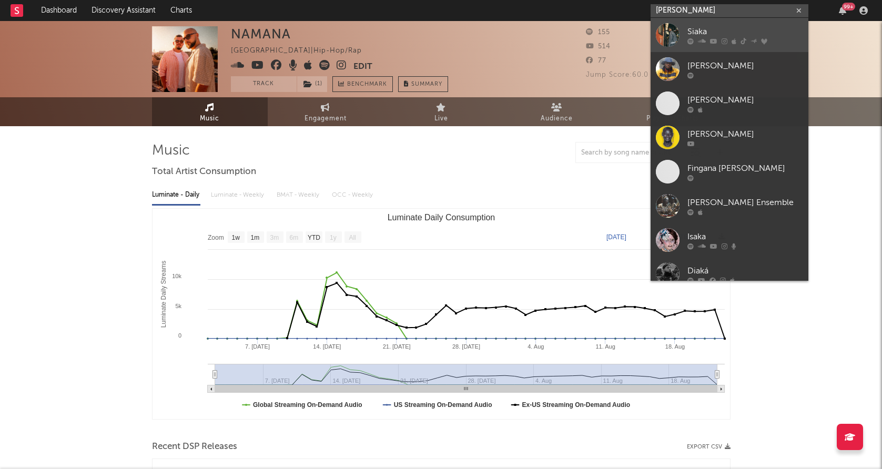
type input "siaka"
click at [666, 29] on div at bounding box center [668, 35] width 24 height 24
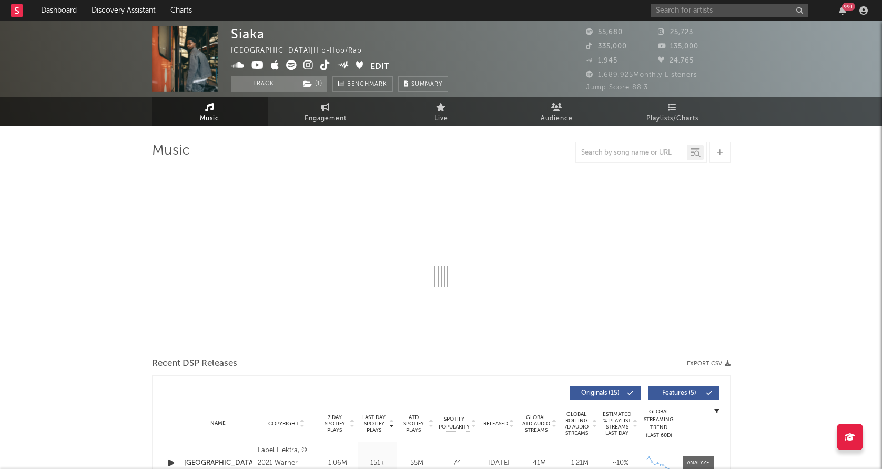
select select "6m"
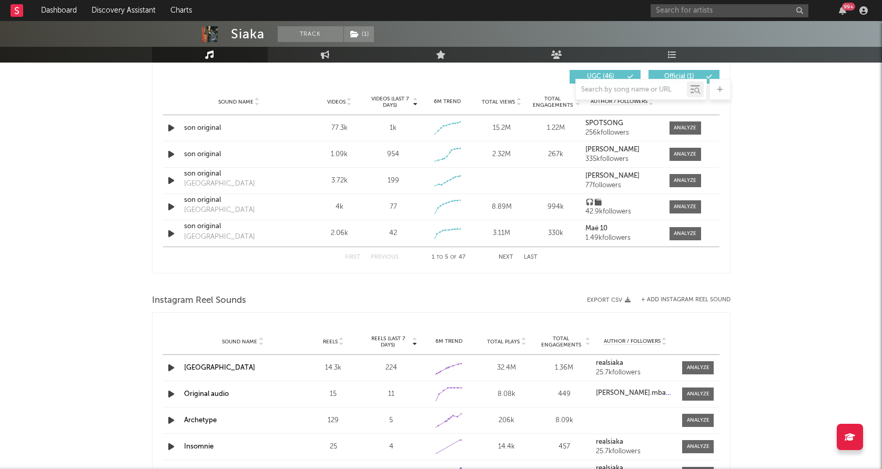
scroll to position [745, 0]
